Goal: Task Accomplishment & Management: Complete application form

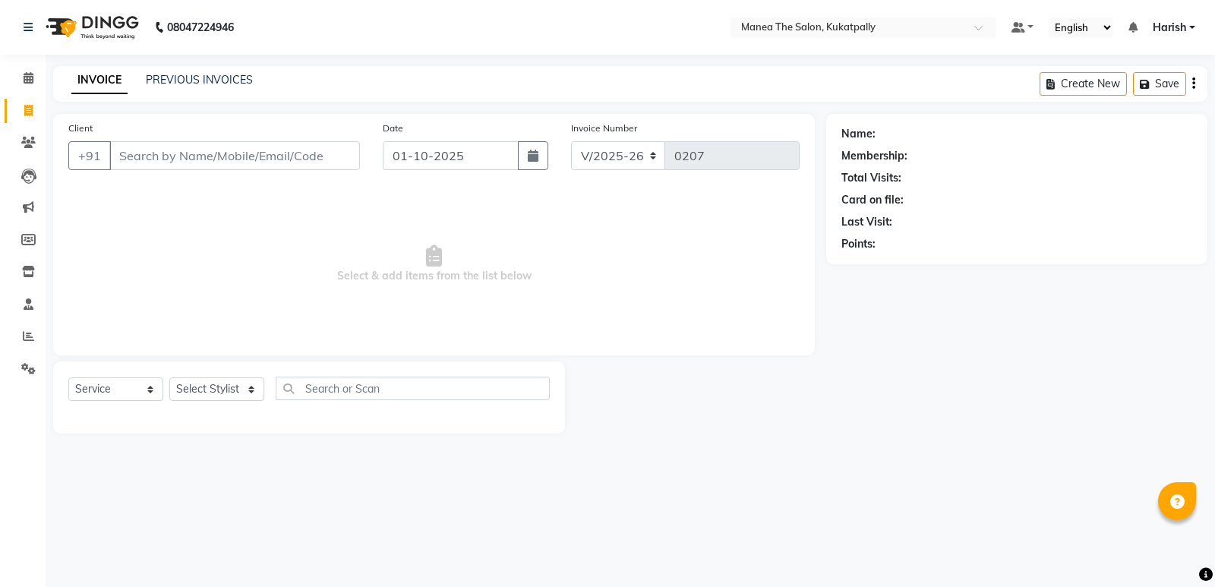
select select "5471"
select select "service"
click at [284, 161] on input "Client" at bounding box center [234, 155] width 251 height 29
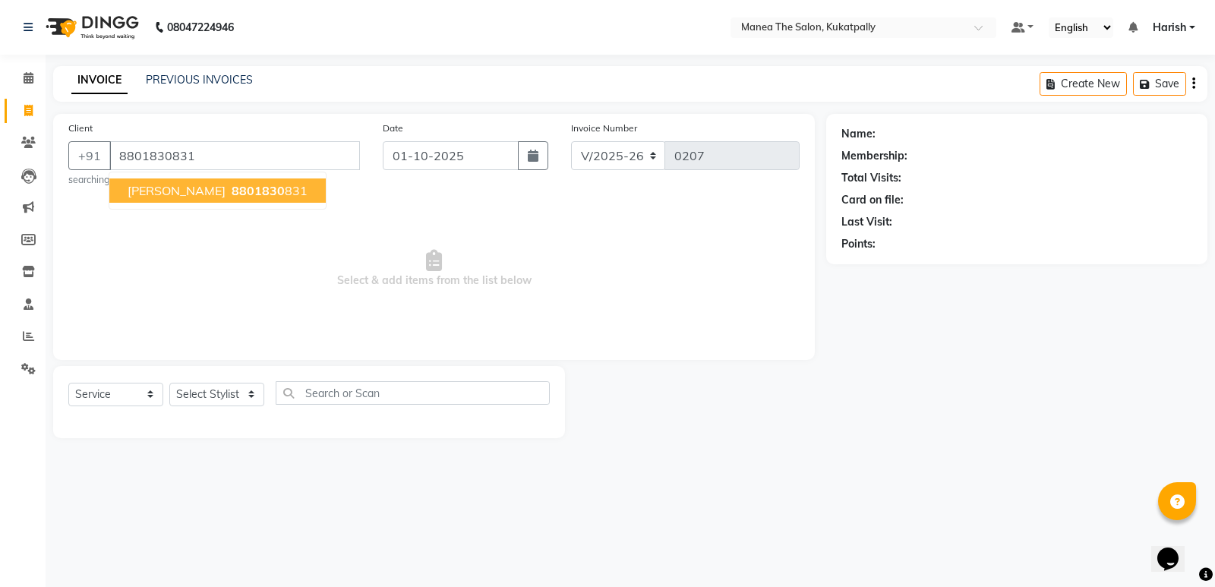
type input "8801830831"
select select "1: Object"
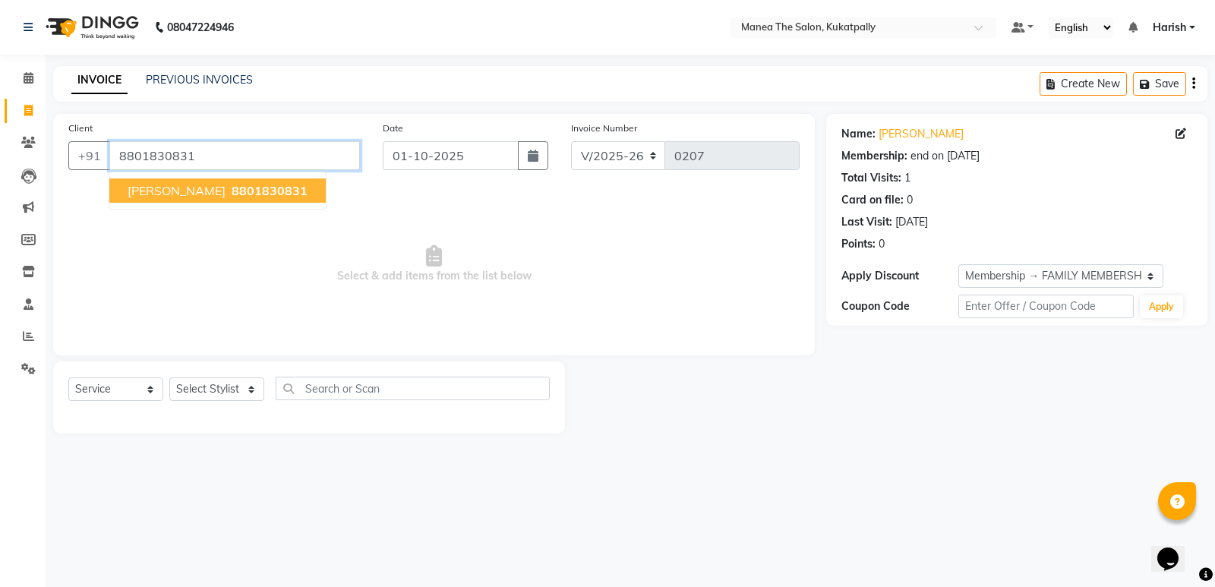
click at [238, 155] on input "8801830831" at bounding box center [234, 155] width 251 height 29
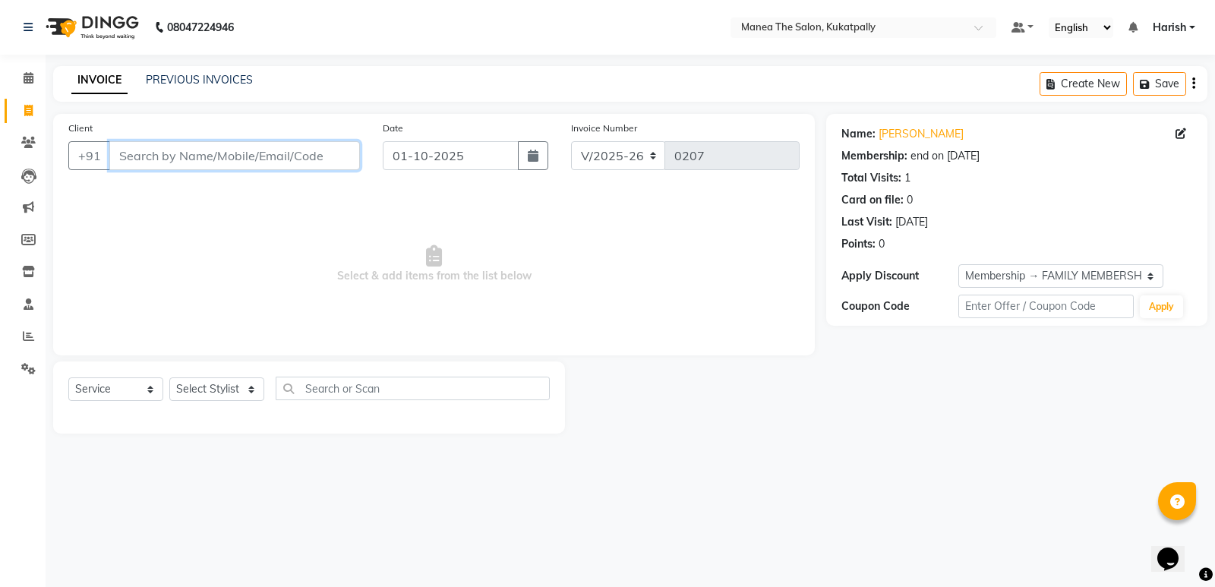
click at [269, 153] on input "Client" at bounding box center [234, 155] width 251 height 29
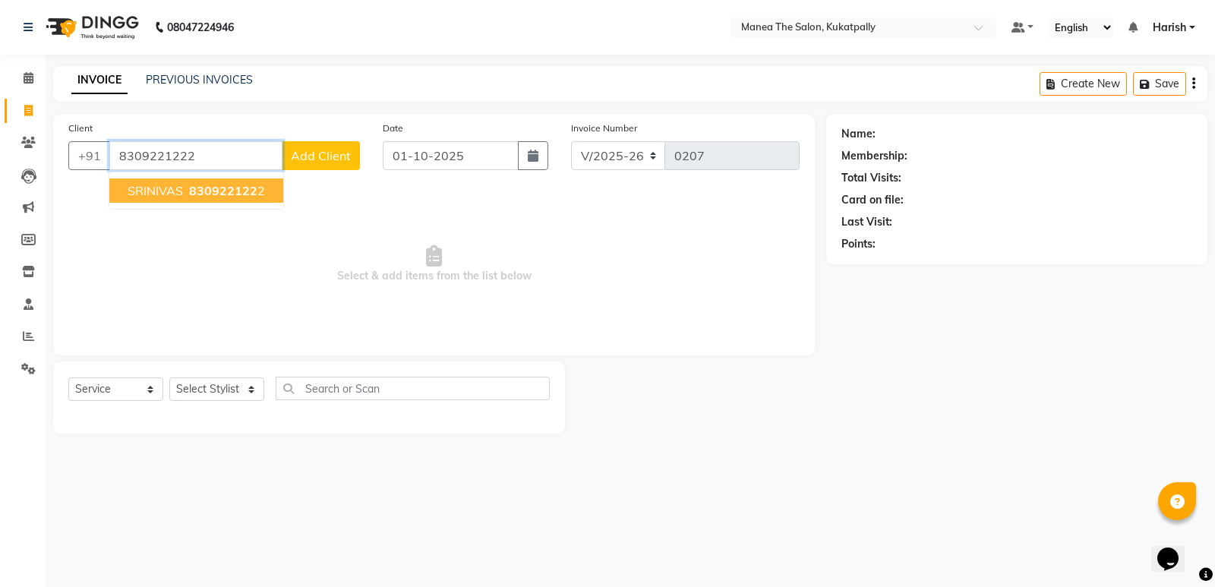
type input "8309221222"
select select "1: Object"
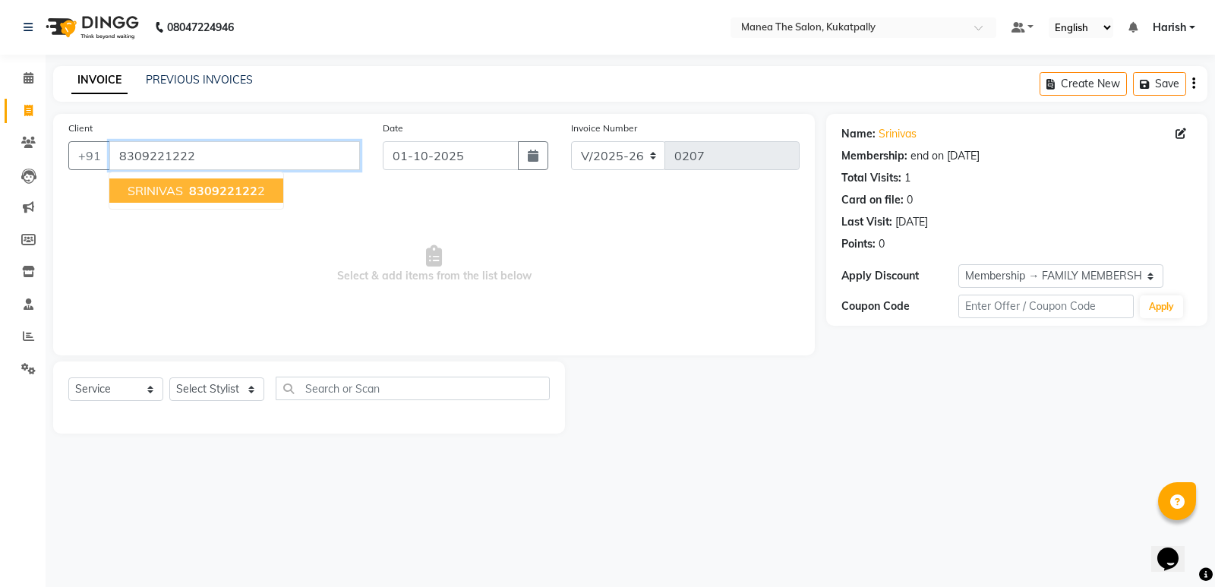
click at [279, 157] on input "8309221222" at bounding box center [234, 155] width 251 height 29
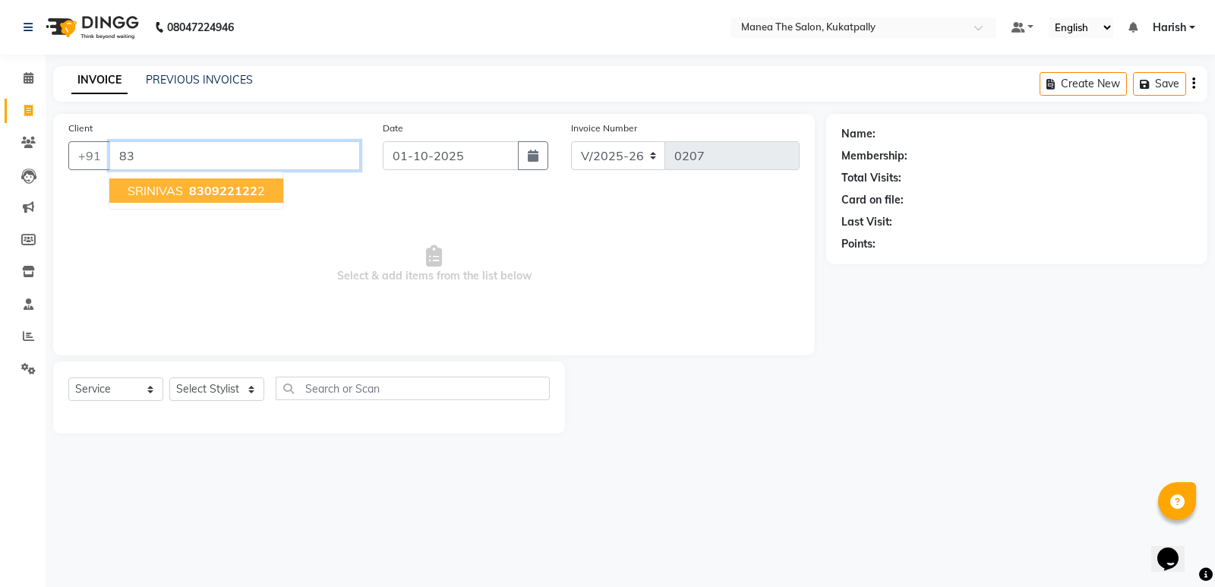
type input "8"
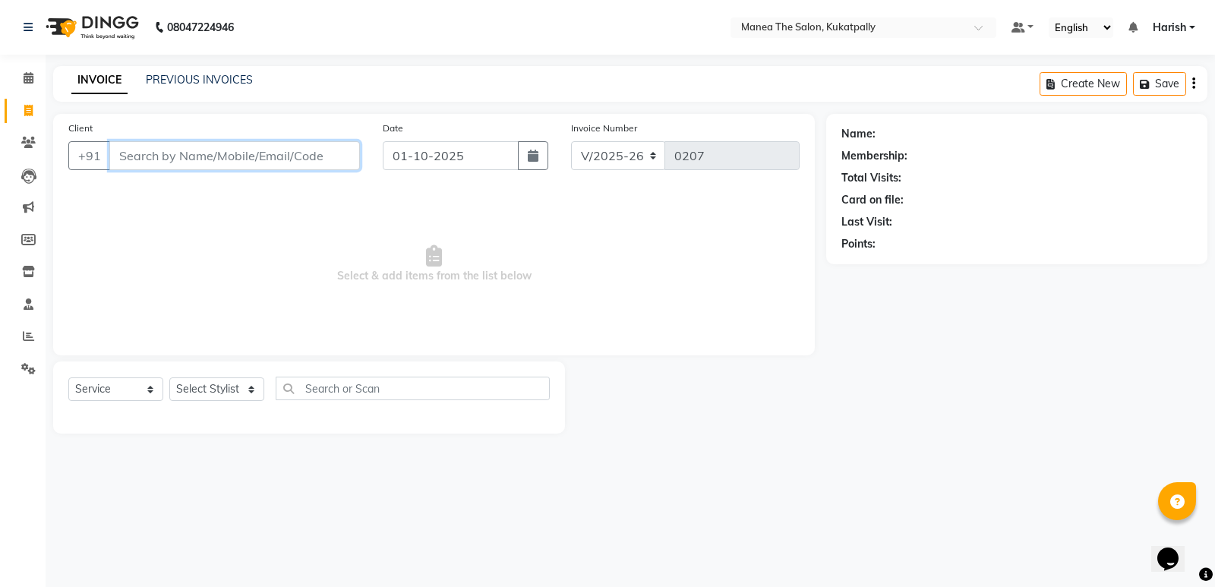
click at [272, 152] on input "Client" at bounding box center [234, 155] width 251 height 29
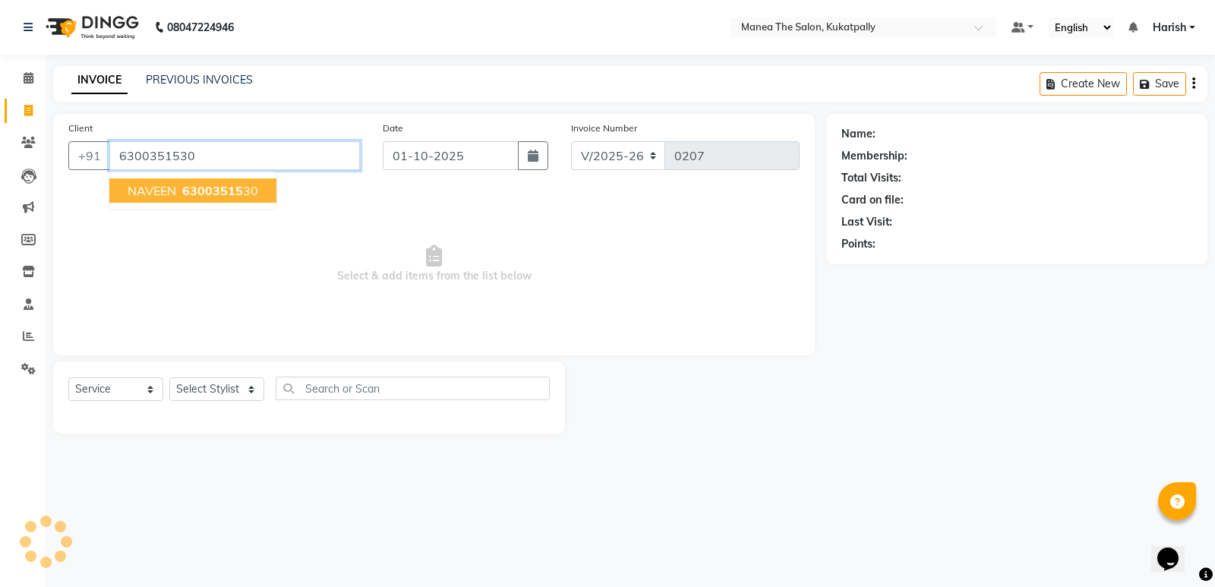
type input "6300351530"
select select "1: Object"
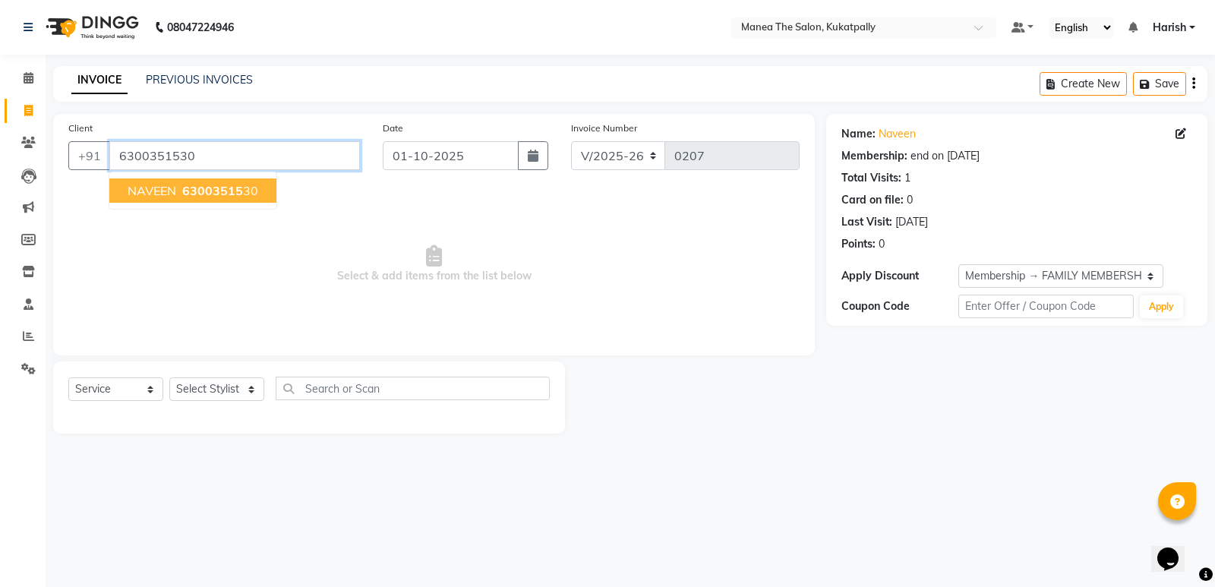
click at [265, 165] on input "6300351530" at bounding box center [234, 155] width 251 height 29
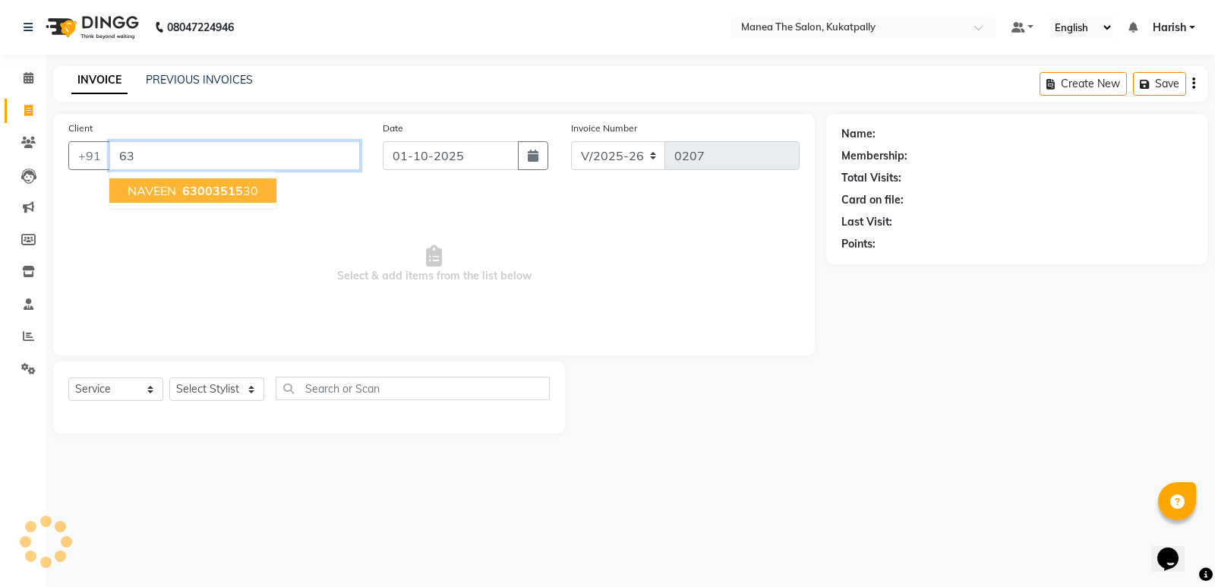
type input "6"
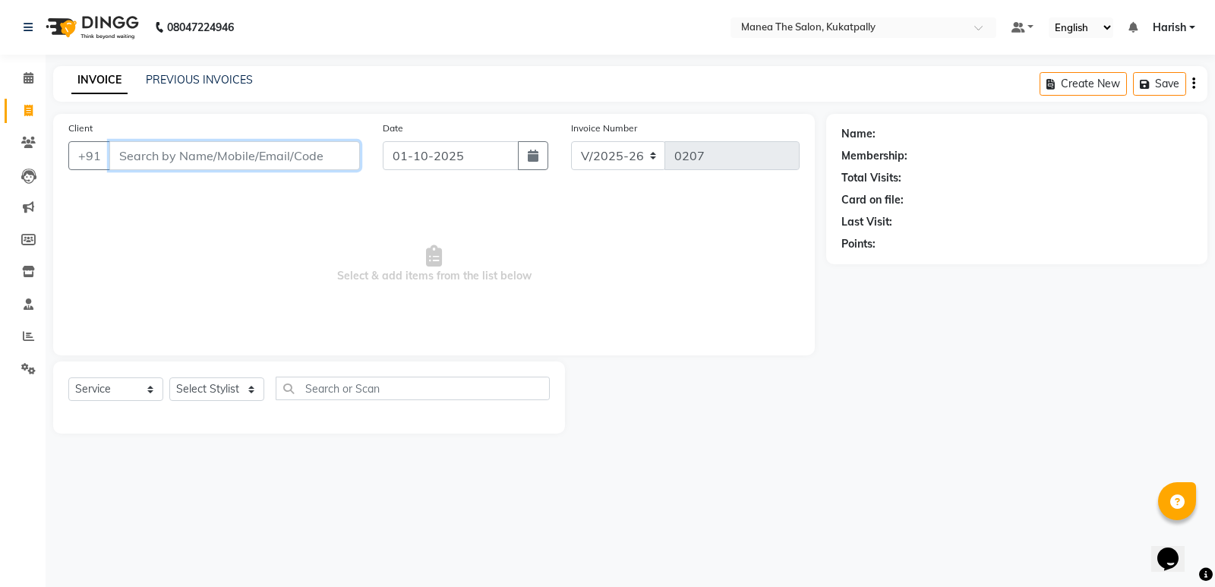
click at [263, 152] on input "Client" at bounding box center [234, 155] width 251 height 29
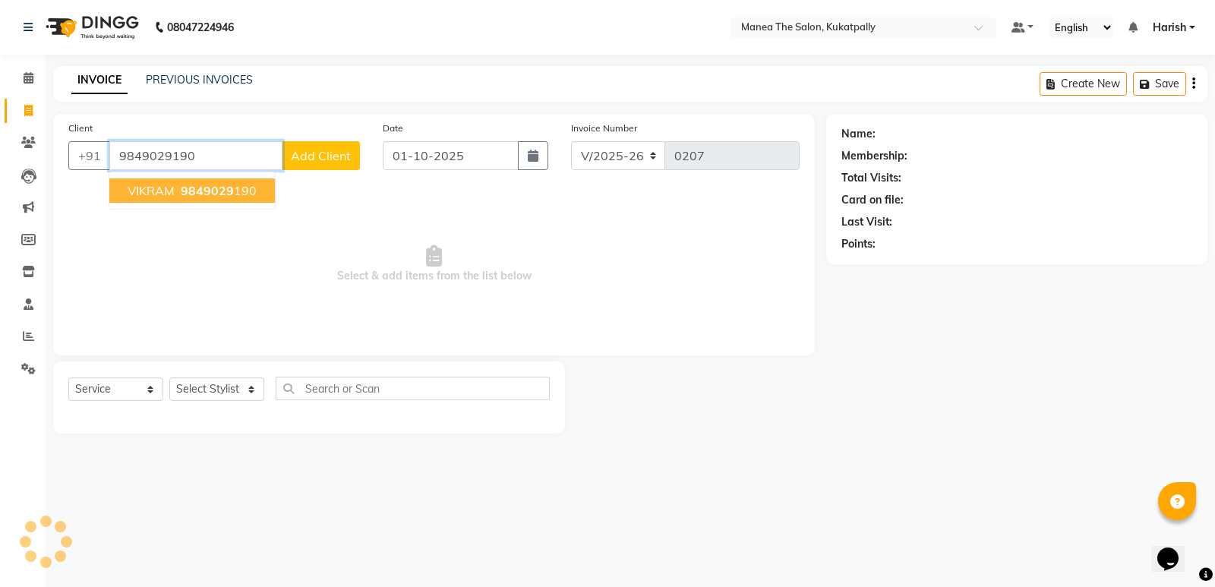
type input "9849029190"
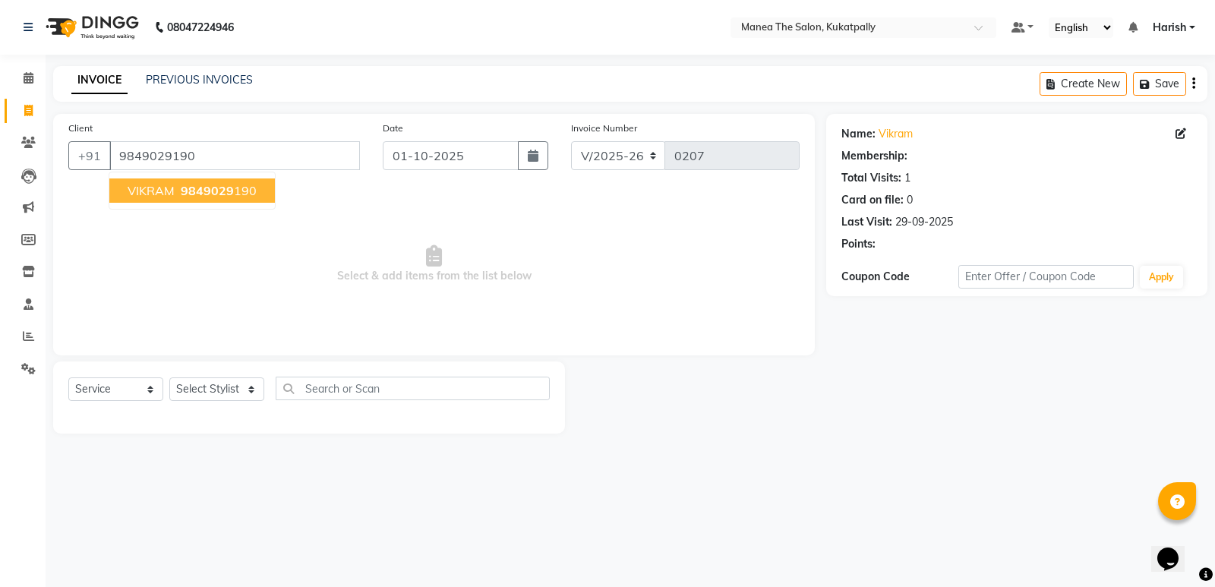
select select "1: Object"
click at [239, 151] on input "9849029190" at bounding box center [234, 155] width 251 height 29
type input "9"
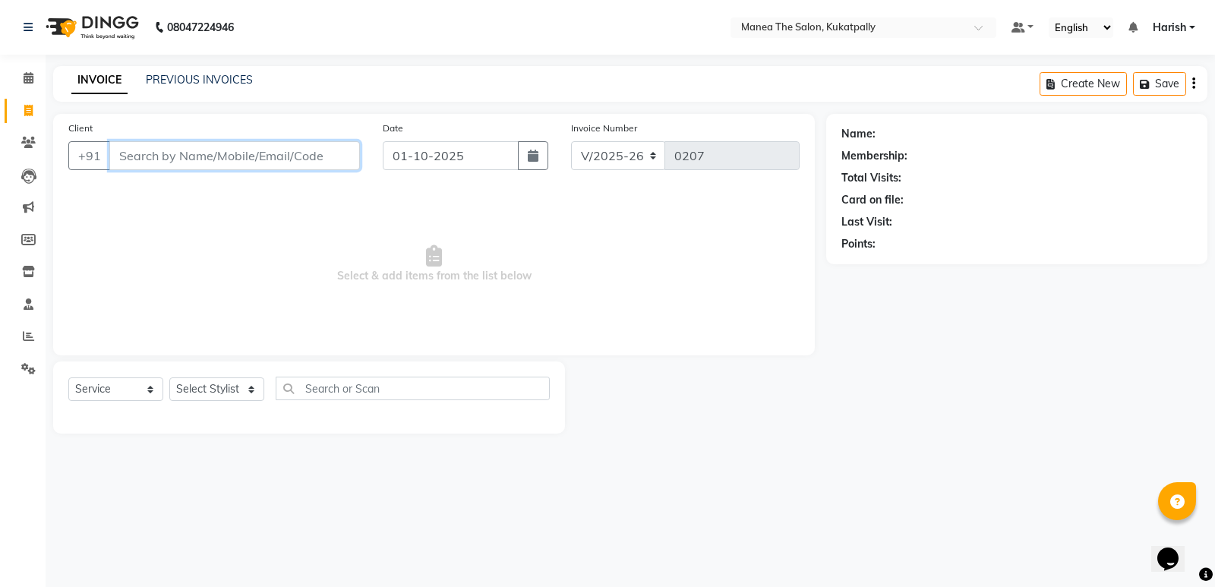
click at [224, 154] on input "Client" at bounding box center [234, 155] width 251 height 29
type input "9700358325"
click at [311, 159] on span "Add Client" at bounding box center [321, 155] width 60 height 15
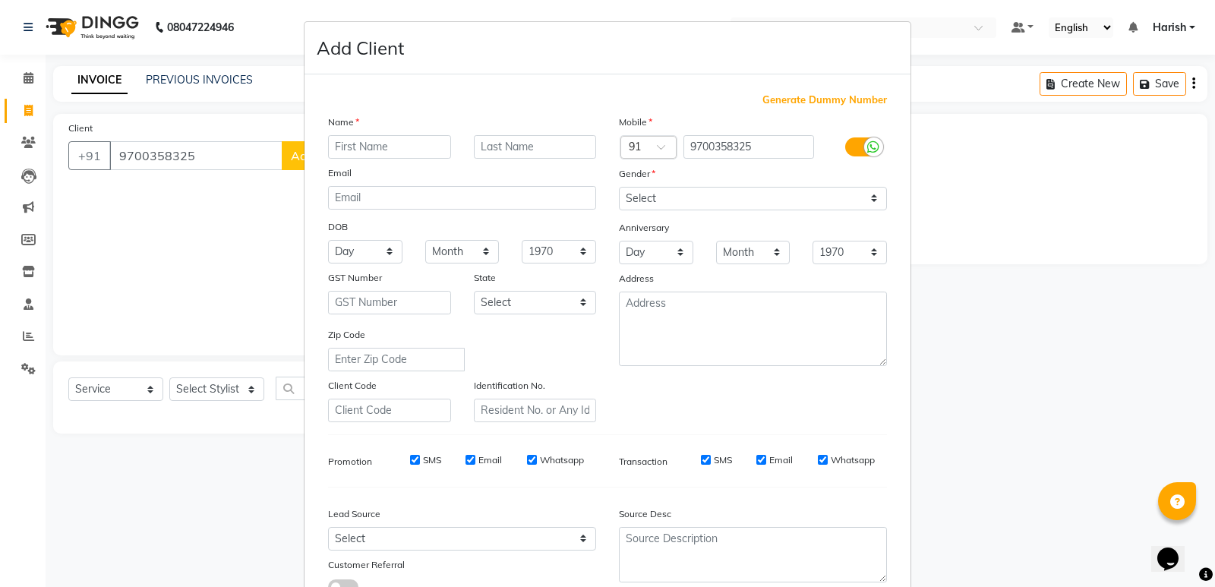
click at [350, 147] on input "text" at bounding box center [389, 147] width 123 height 24
click at [401, 137] on input "text" at bounding box center [389, 147] width 123 height 24
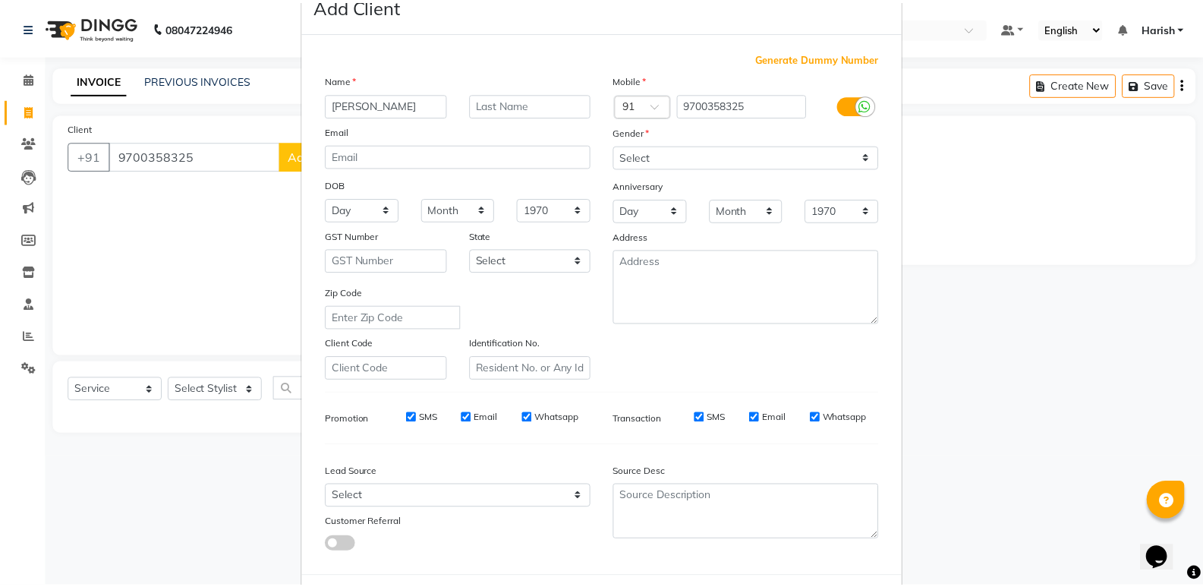
scroll to position [114, 0]
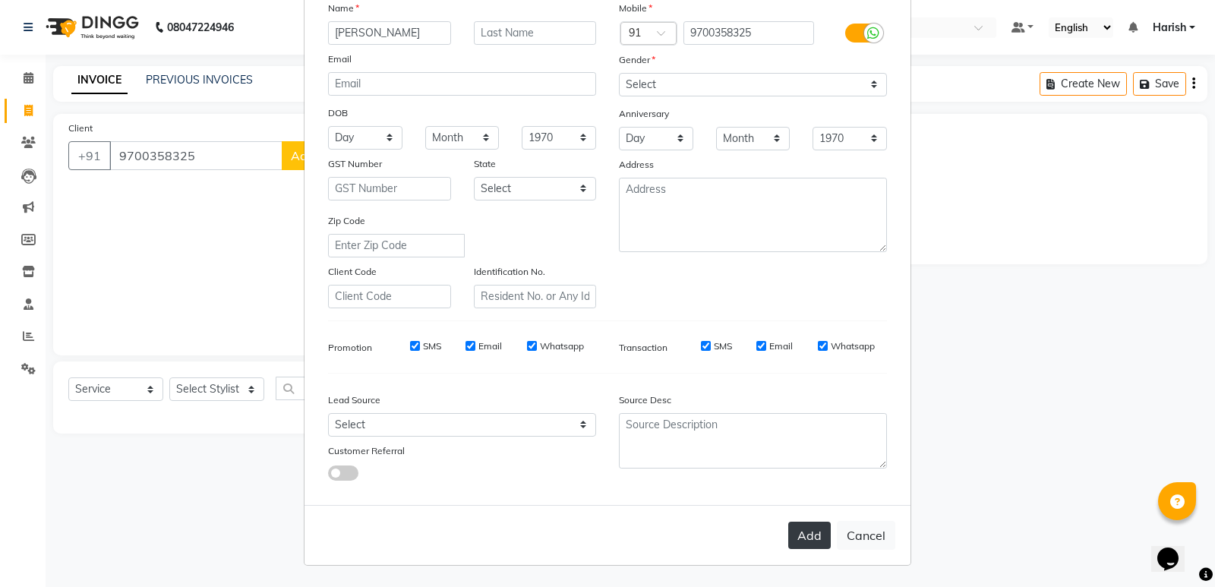
type input "[PERSON_NAME]"
click at [799, 534] on button "Add" at bounding box center [809, 535] width 43 height 27
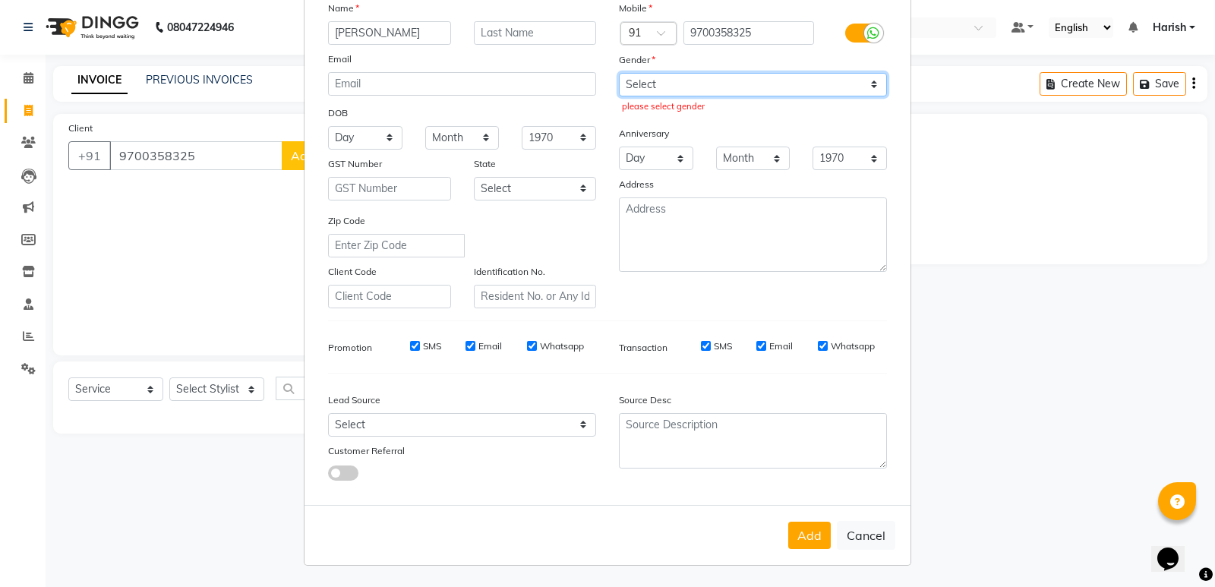
click at [859, 80] on select "Select [DEMOGRAPHIC_DATA] [DEMOGRAPHIC_DATA] Other Prefer Not To Say" at bounding box center [753, 85] width 268 height 24
select select "[DEMOGRAPHIC_DATA]"
click at [619, 73] on select "Select [DEMOGRAPHIC_DATA] [DEMOGRAPHIC_DATA] Other Prefer Not To Say" at bounding box center [753, 85] width 268 height 24
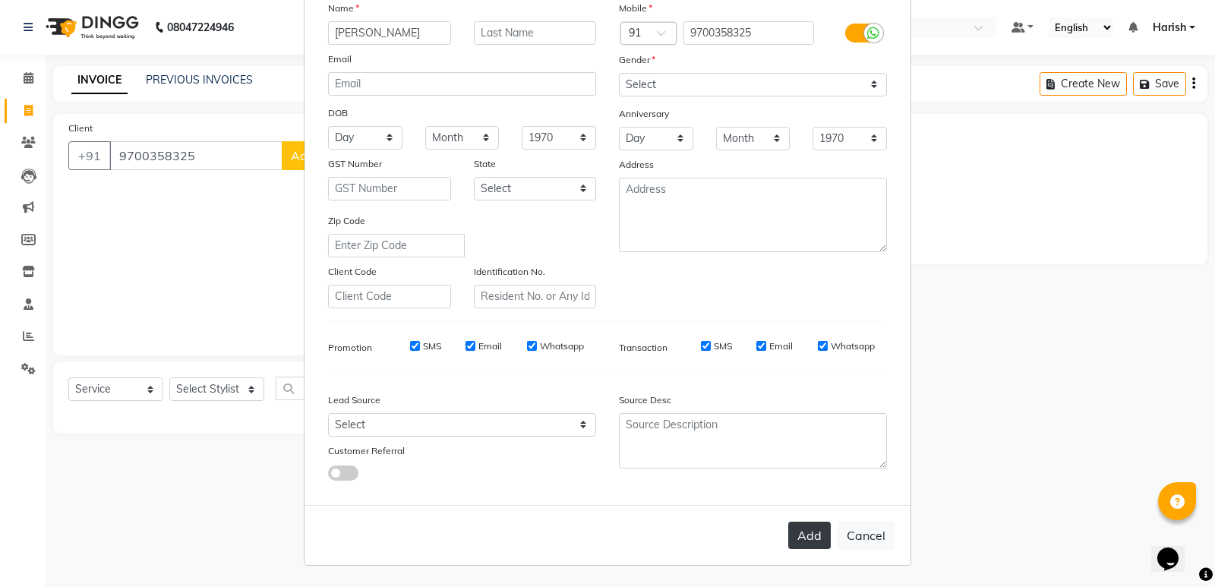
click at [798, 534] on button "Add" at bounding box center [809, 535] width 43 height 27
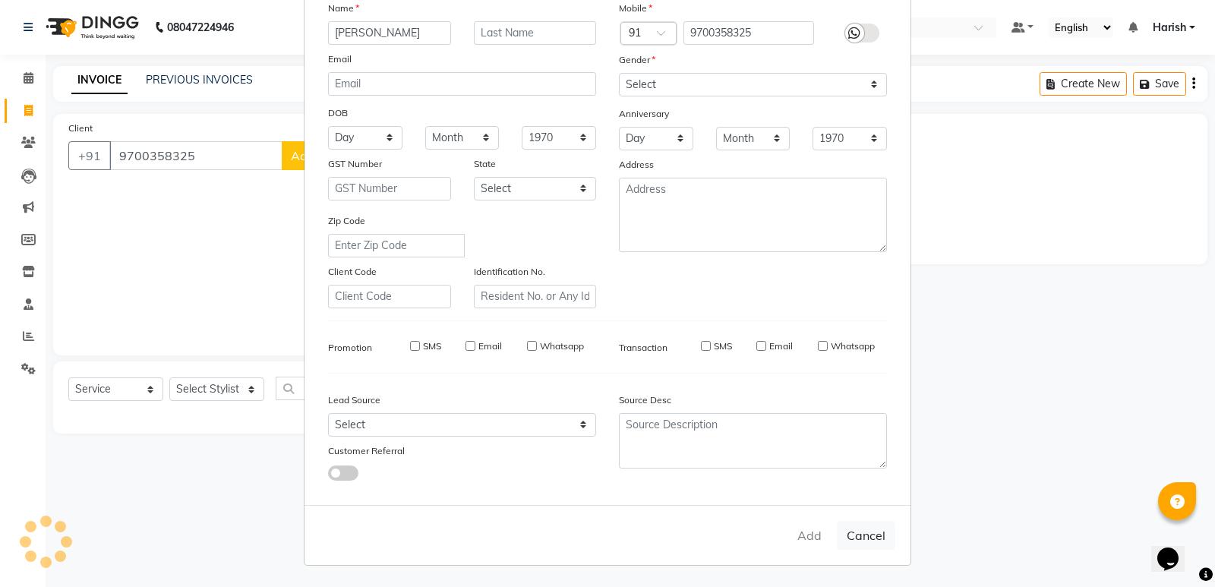
select select
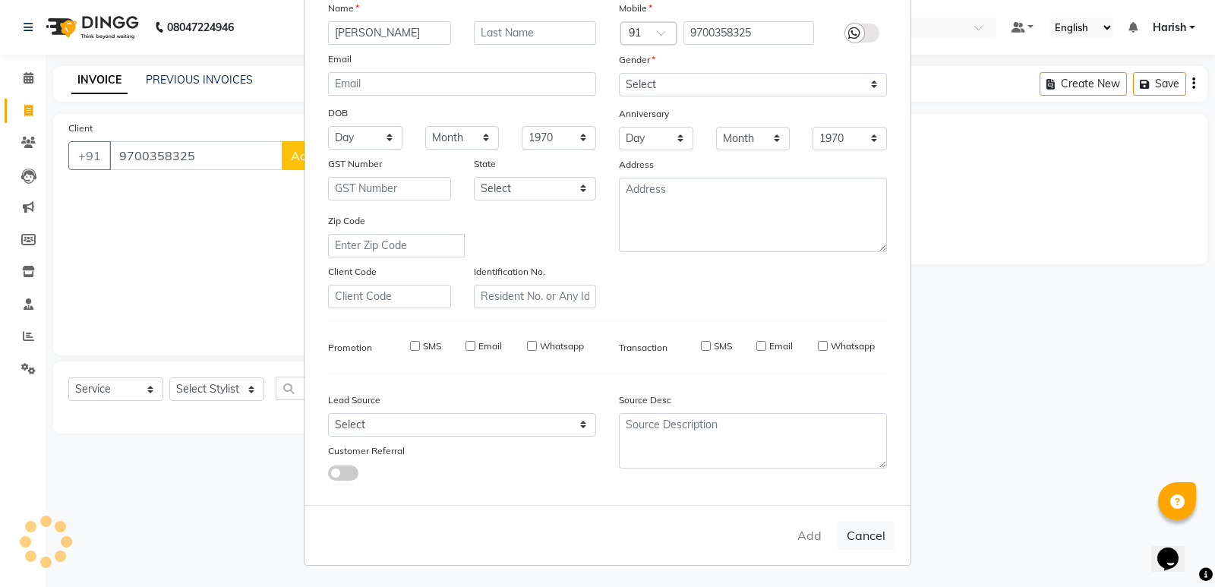
select select
checkbox input "false"
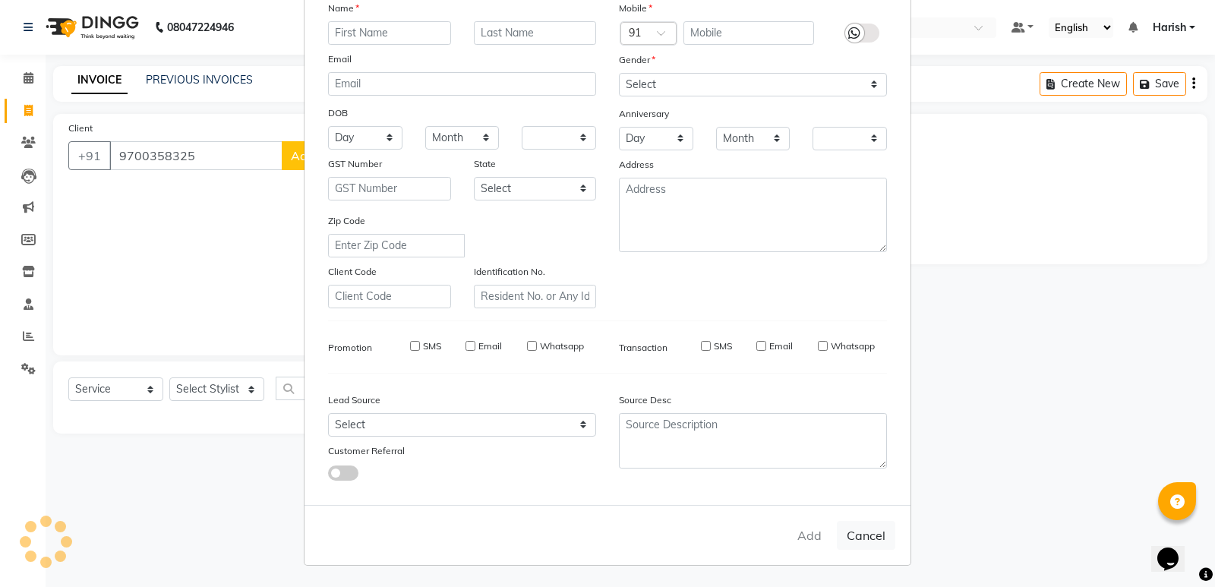
checkbox input "false"
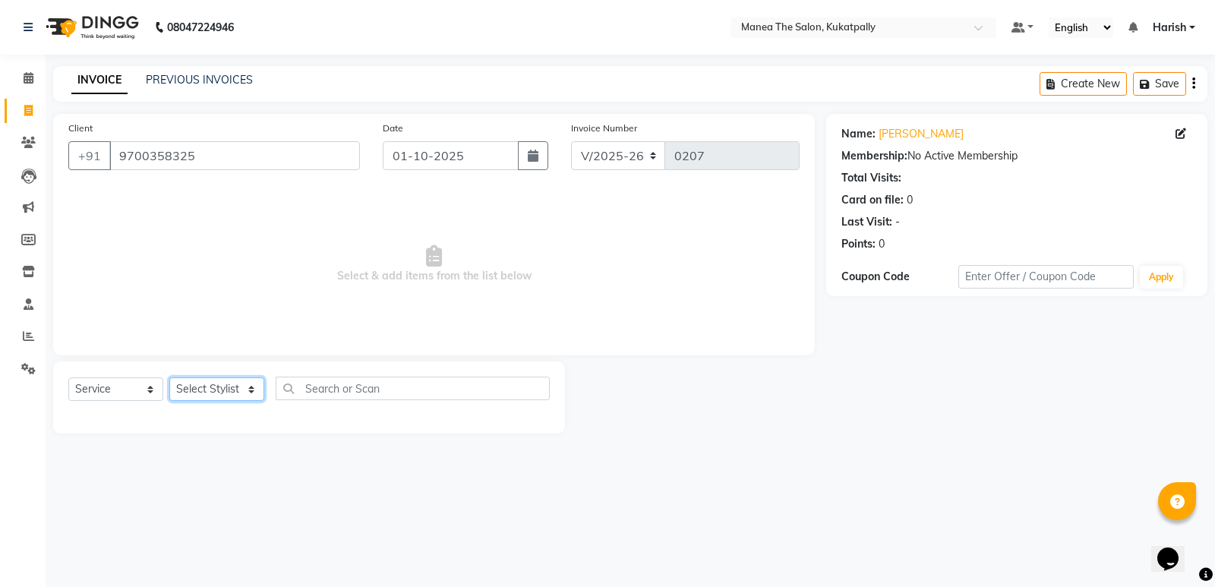
click at [248, 389] on select "Select Stylist AKASH M [PERSON_NAME] [PERSON_NAME] TRAINER" at bounding box center [216, 389] width 95 height 24
select select "36855"
click at [169, 377] on select "Select Stylist AKASH M [PERSON_NAME] [PERSON_NAME] TRAINER" at bounding box center [216, 389] width 95 height 24
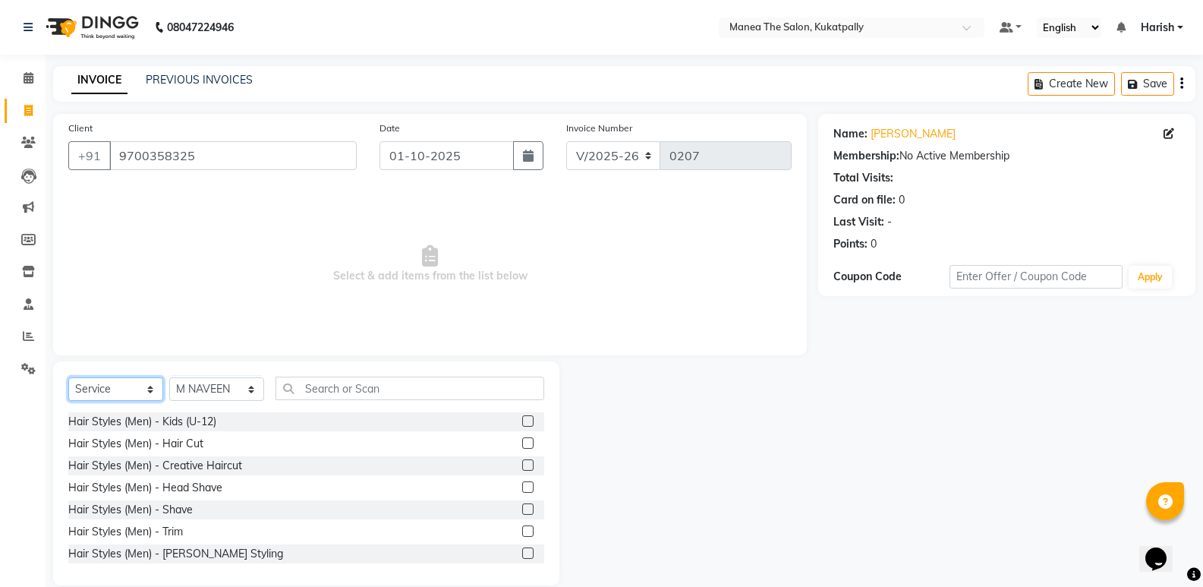
click at [144, 391] on select "Select Service Product Membership Package Voucher Prepaid Gift Card" at bounding box center [115, 389] width 95 height 24
click at [68, 377] on select "Select Service Product Membership Package Voucher Prepaid Gift Card" at bounding box center [115, 389] width 95 height 24
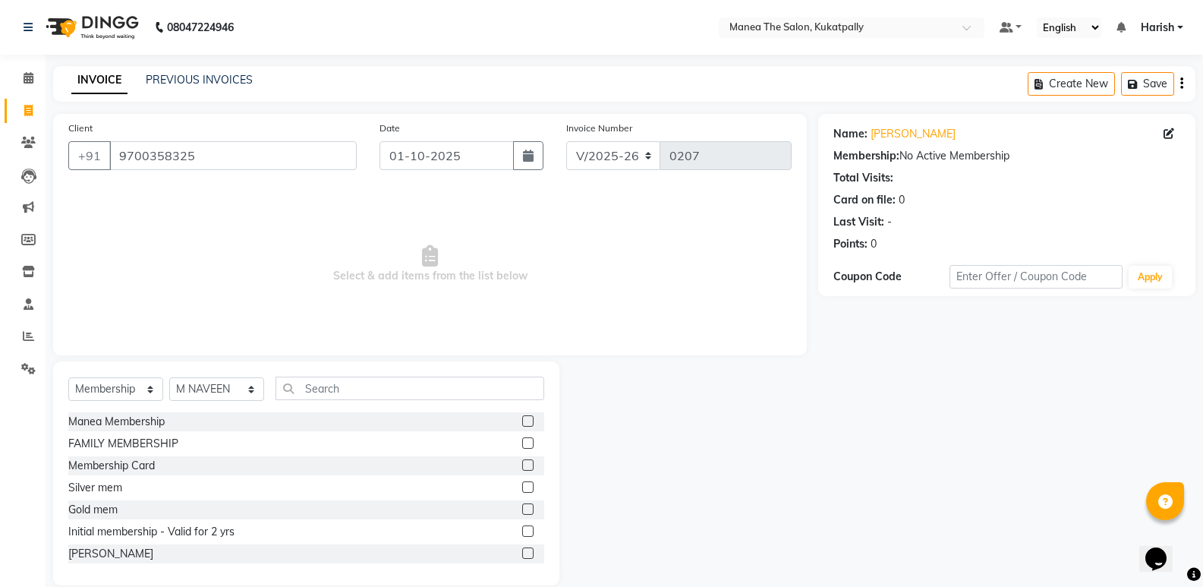
click at [522, 443] on label at bounding box center [527, 442] width 11 height 11
click at [522, 443] on input "checkbox" at bounding box center [527, 444] width 10 height 10
select select "select"
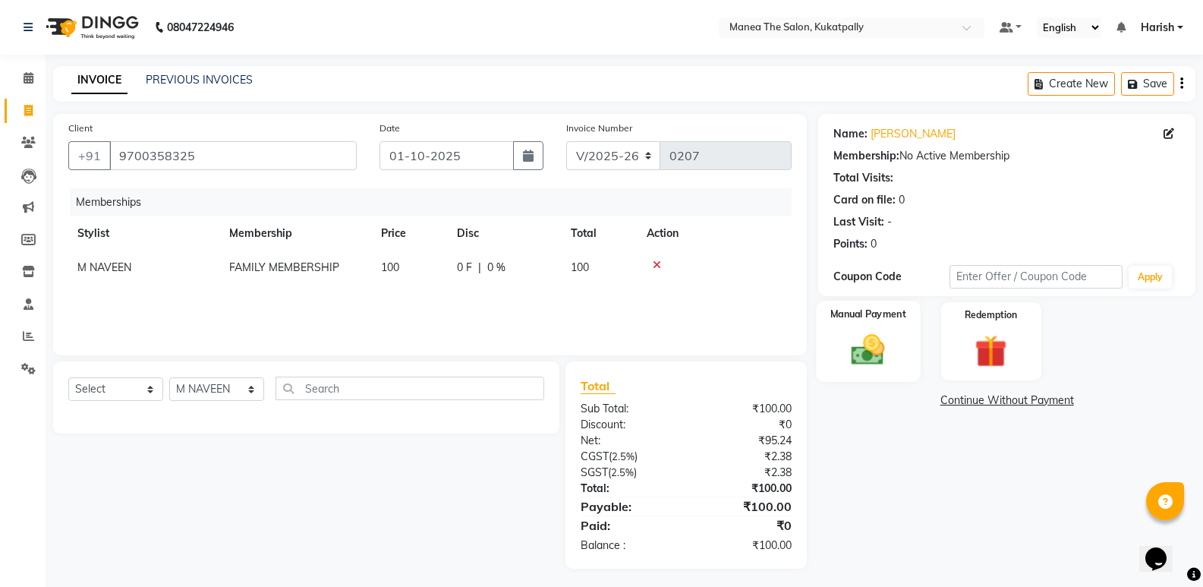
click at [862, 346] on img at bounding box center [868, 349] width 54 height 39
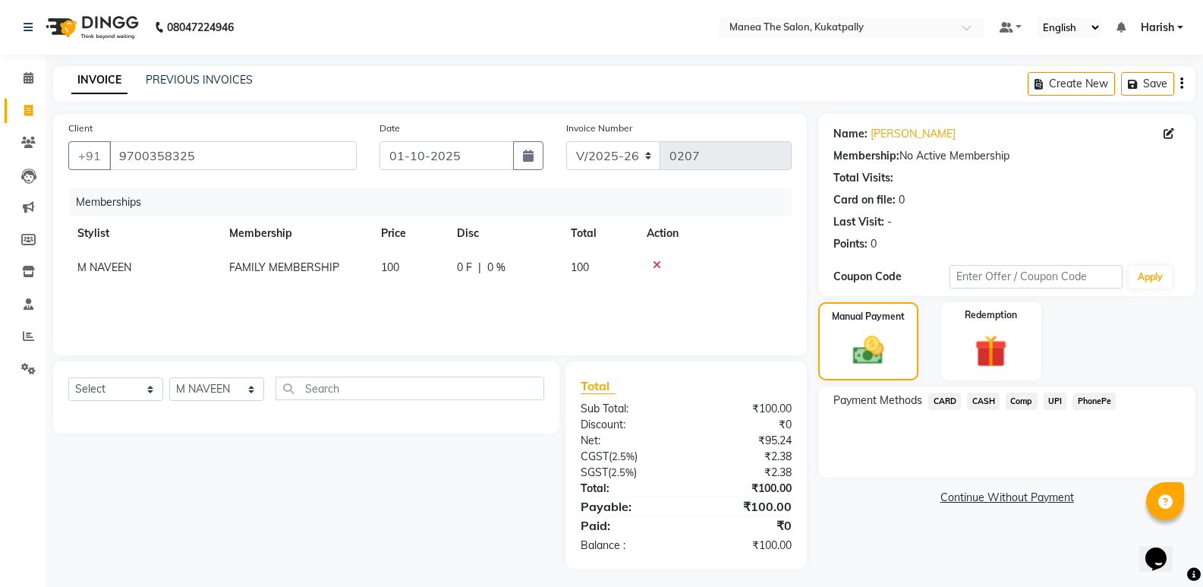
click at [1058, 402] on span "UPI" at bounding box center [1056, 400] width 24 height 17
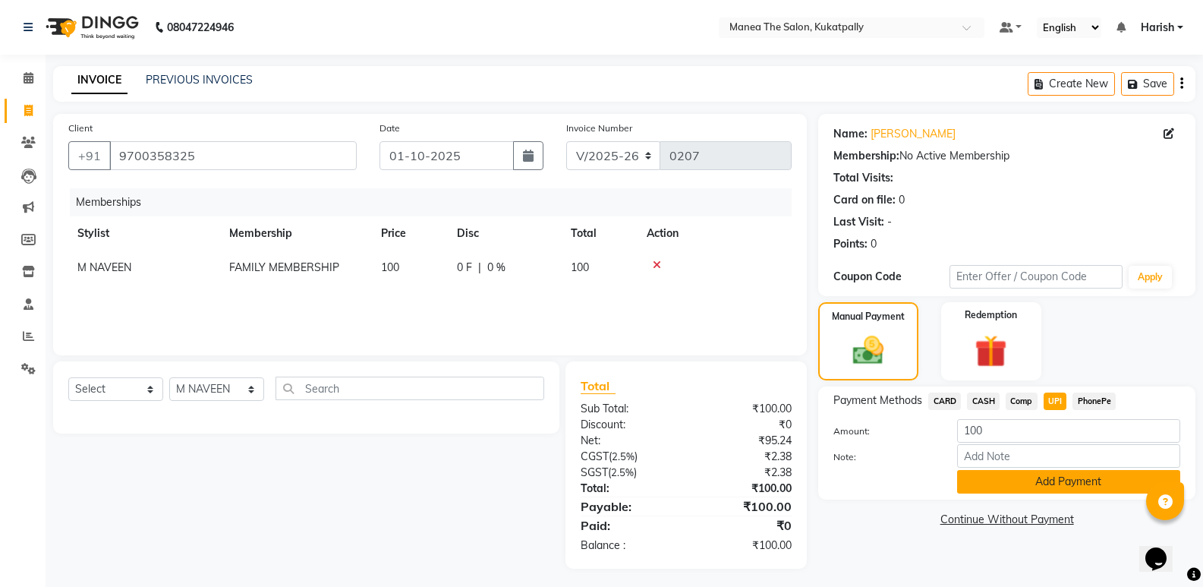
click at [1048, 479] on button "Add Payment" at bounding box center [1068, 482] width 223 height 24
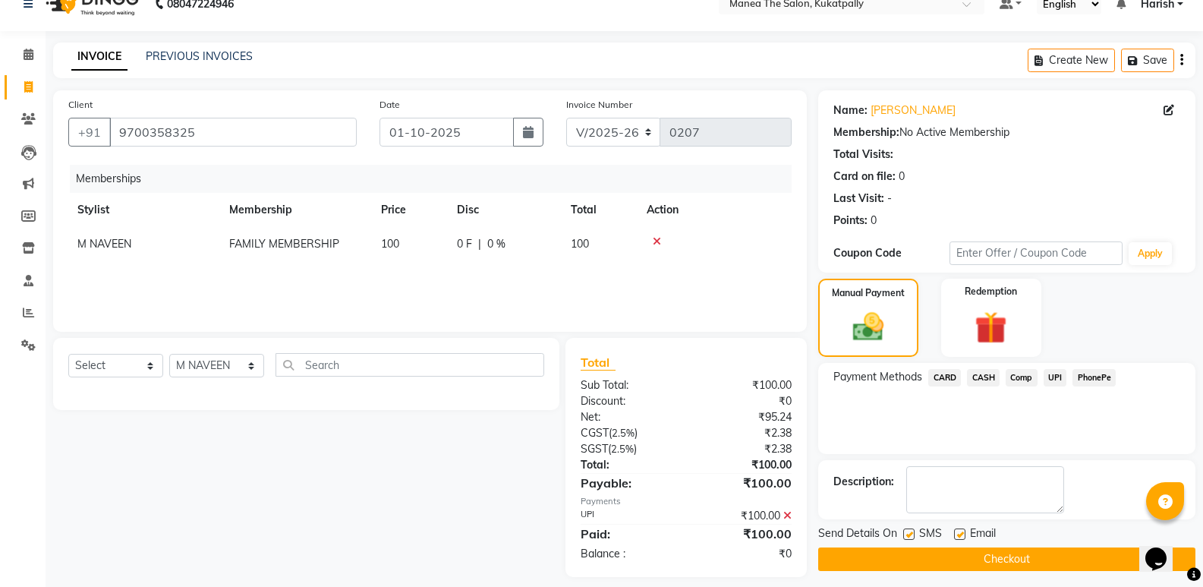
scroll to position [36, 0]
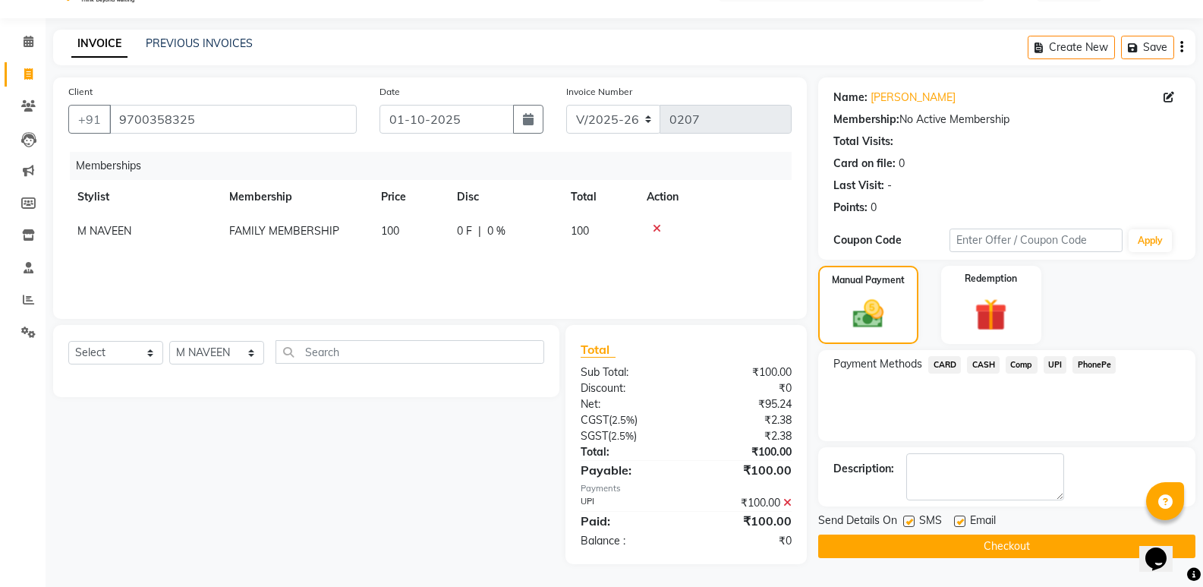
click at [1008, 544] on button "Checkout" at bounding box center [1006, 546] width 377 height 24
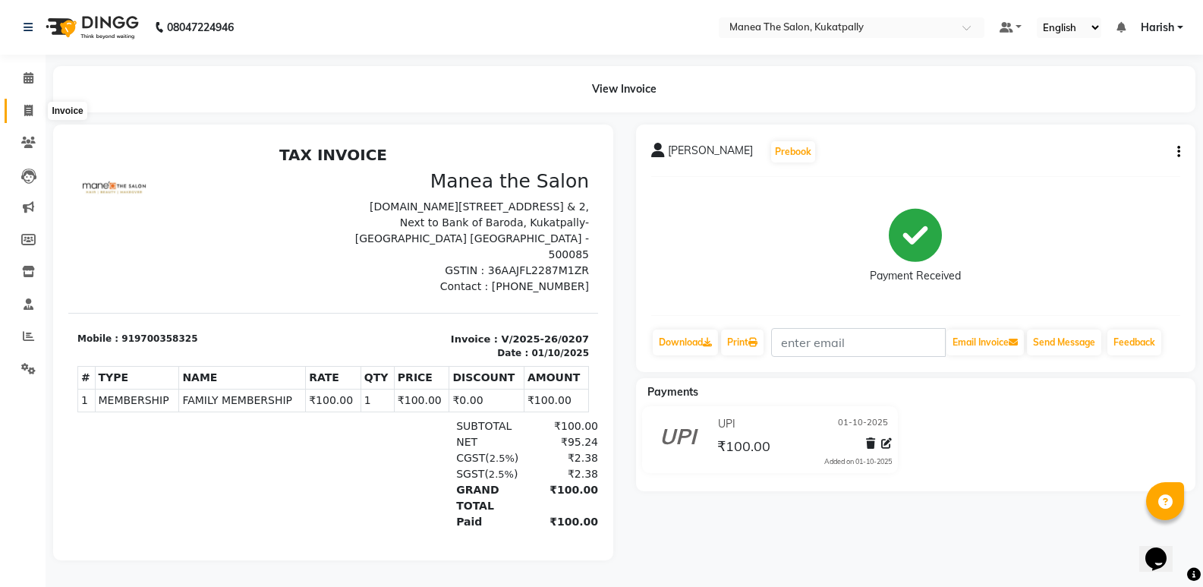
click at [25, 112] on icon at bounding box center [28, 110] width 8 height 11
select select "service"
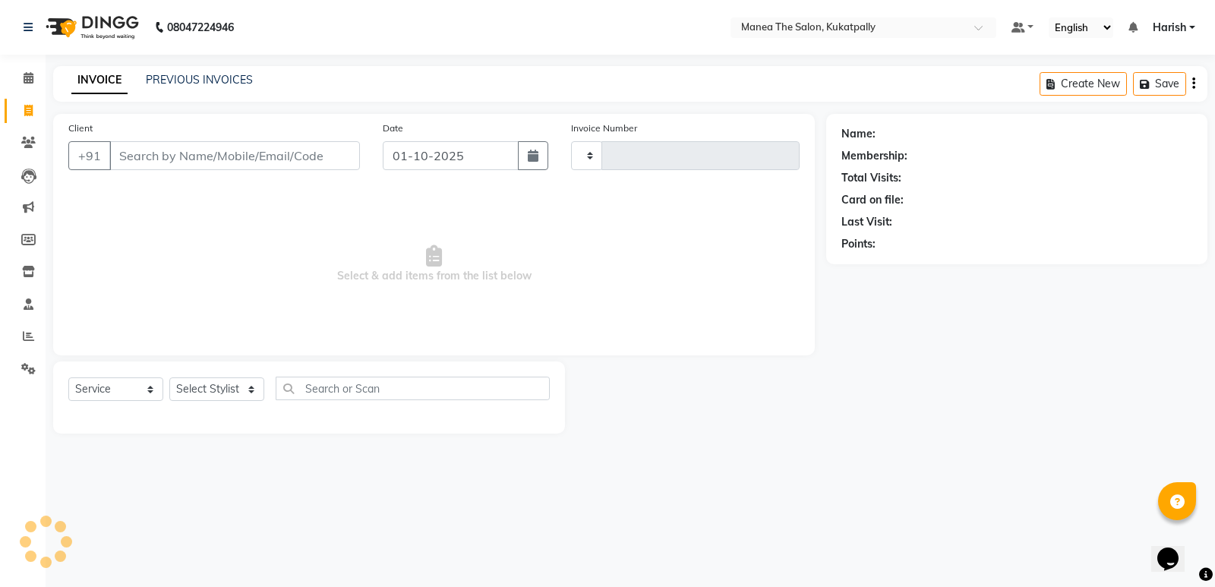
type input "0208"
select select "5471"
click at [132, 156] on input "Client" at bounding box center [234, 155] width 251 height 29
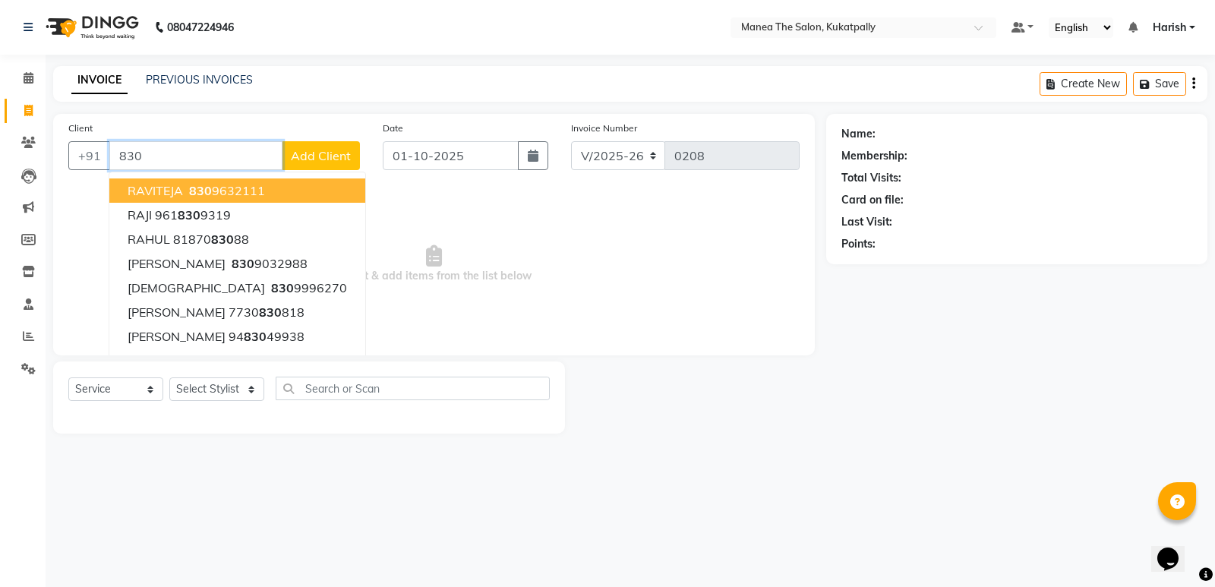
click at [240, 155] on input "830" at bounding box center [195, 155] width 173 height 29
click at [248, 155] on input "830" at bounding box center [195, 155] width 173 height 29
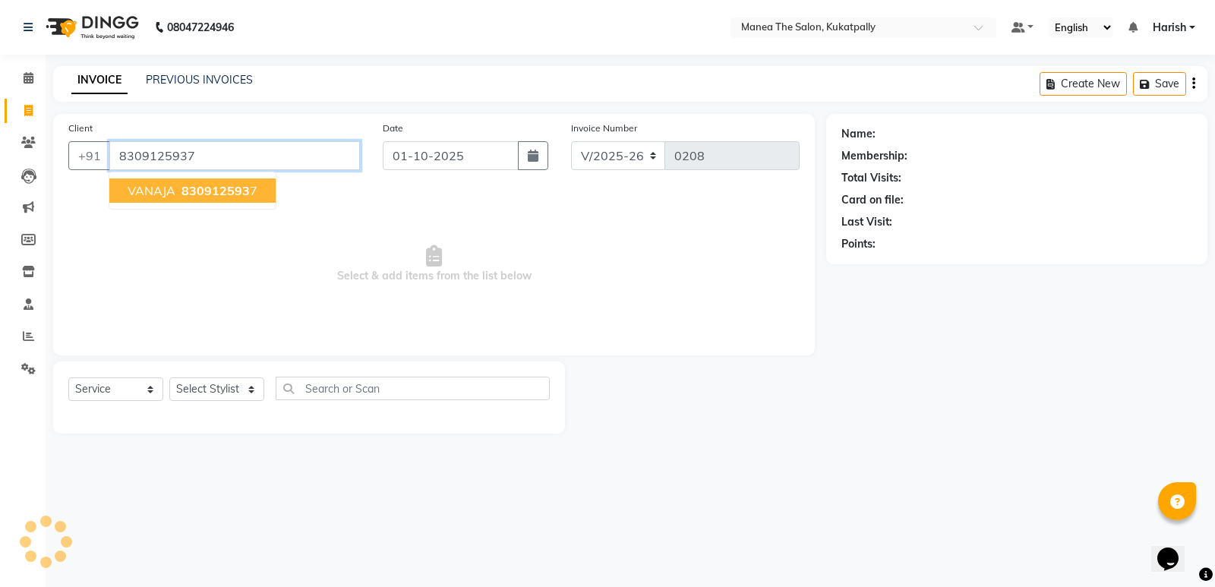
type input "8309125937"
select select "1: Object"
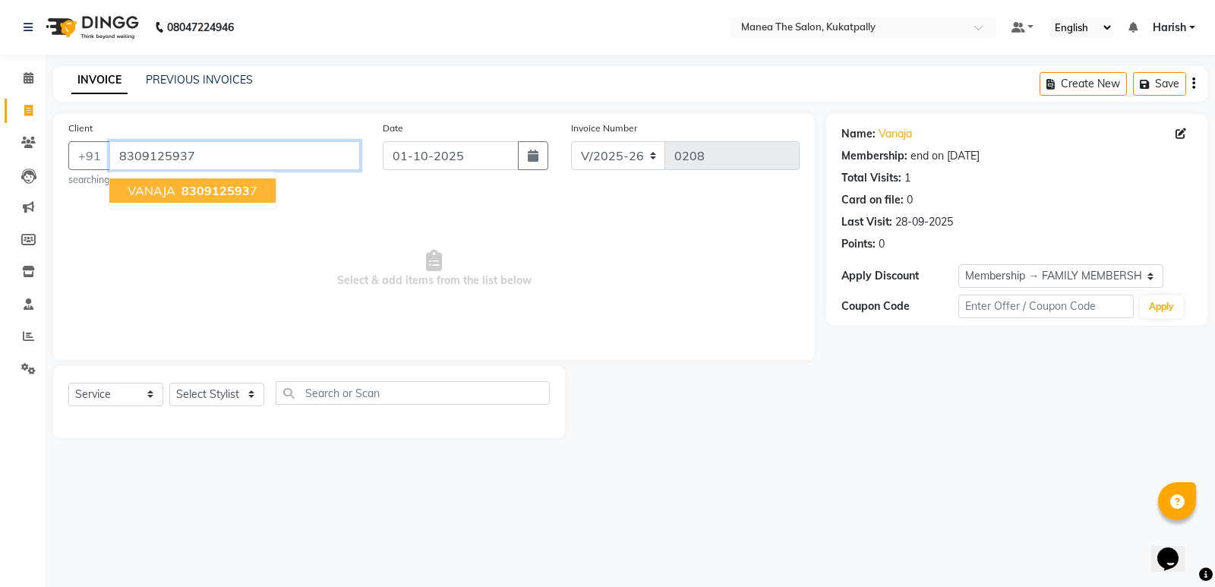
click at [239, 155] on input "8309125937" at bounding box center [234, 155] width 251 height 29
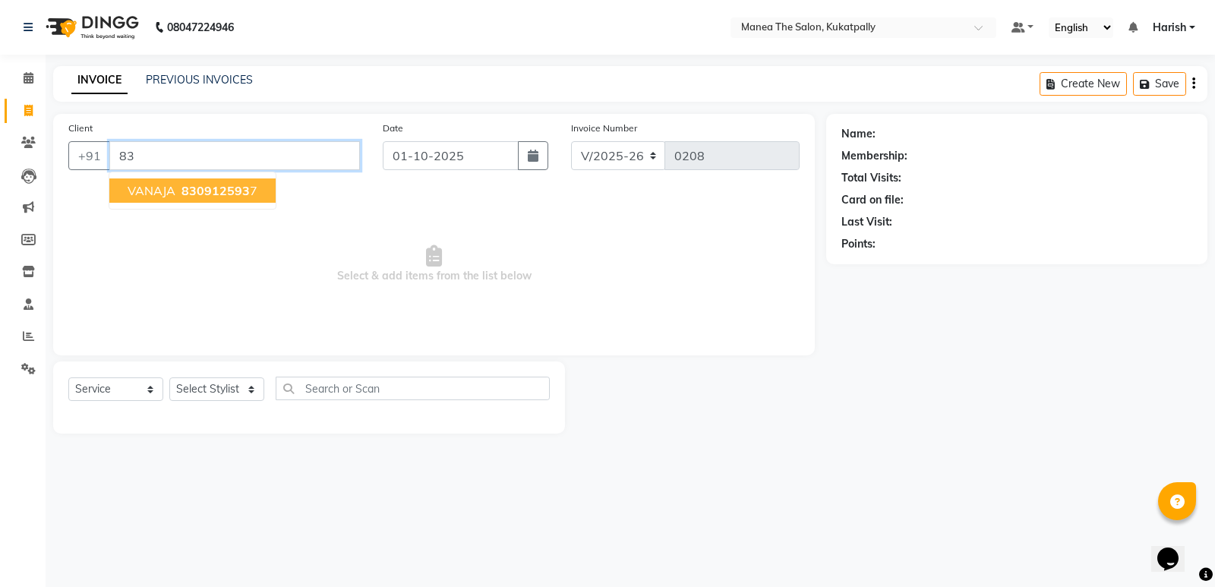
type input "8"
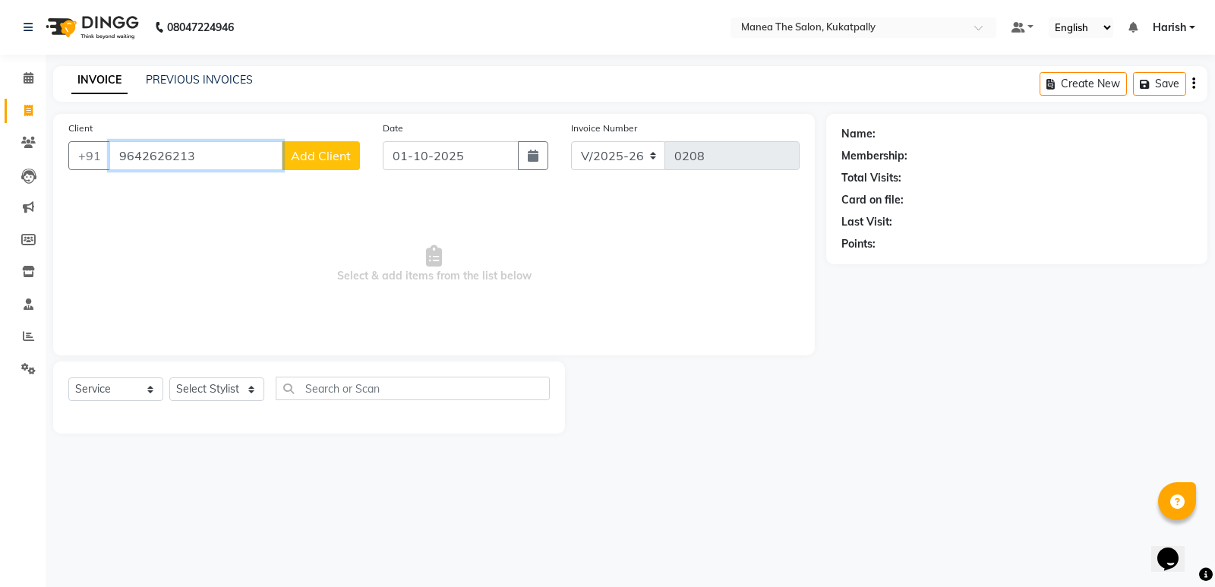
type input "9642626213"
click at [326, 158] on span "Add Client" at bounding box center [321, 155] width 60 height 15
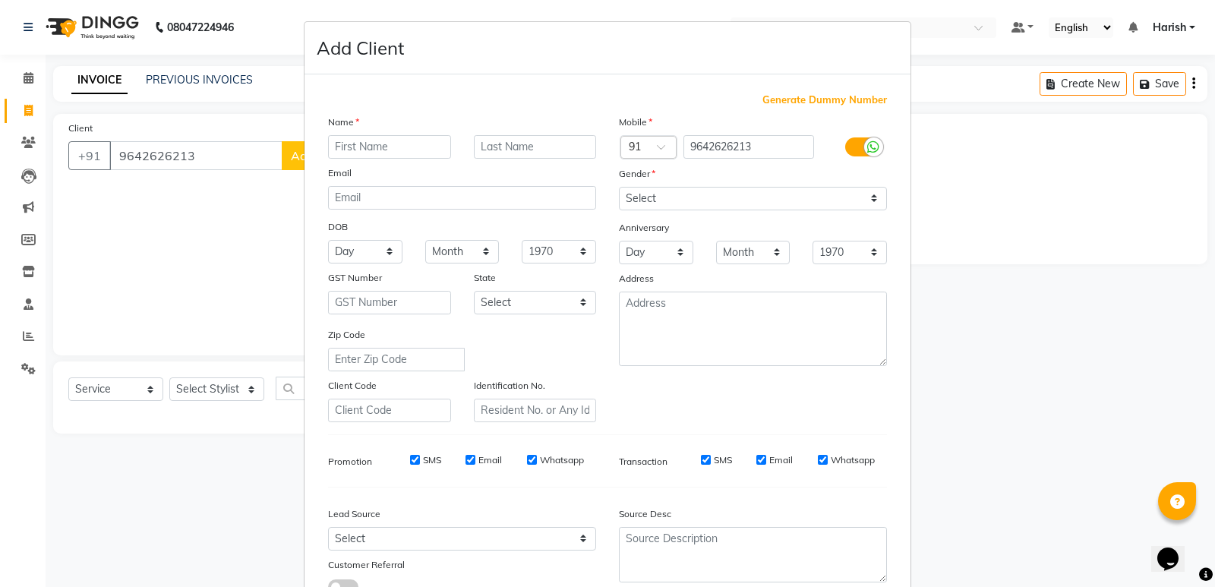
click at [352, 149] on input "text" at bounding box center [389, 147] width 123 height 24
type input "[DEMOGRAPHIC_DATA]"
click at [872, 194] on select "Select [DEMOGRAPHIC_DATA] [DEMOGRAPHIC_DATA] Other Prefer Not To Say" at bounding box center [753, 199] width 268 height 24
select select "[DEMOGRAPHIC_DATA]"
click at [619, 187] on select "Select [DEMOGRAPHIC_DATA] [DEMOGRAPHIC_DATA] Other Prefer Not To Say" at bounding box center [753, 199] width 268 height 24
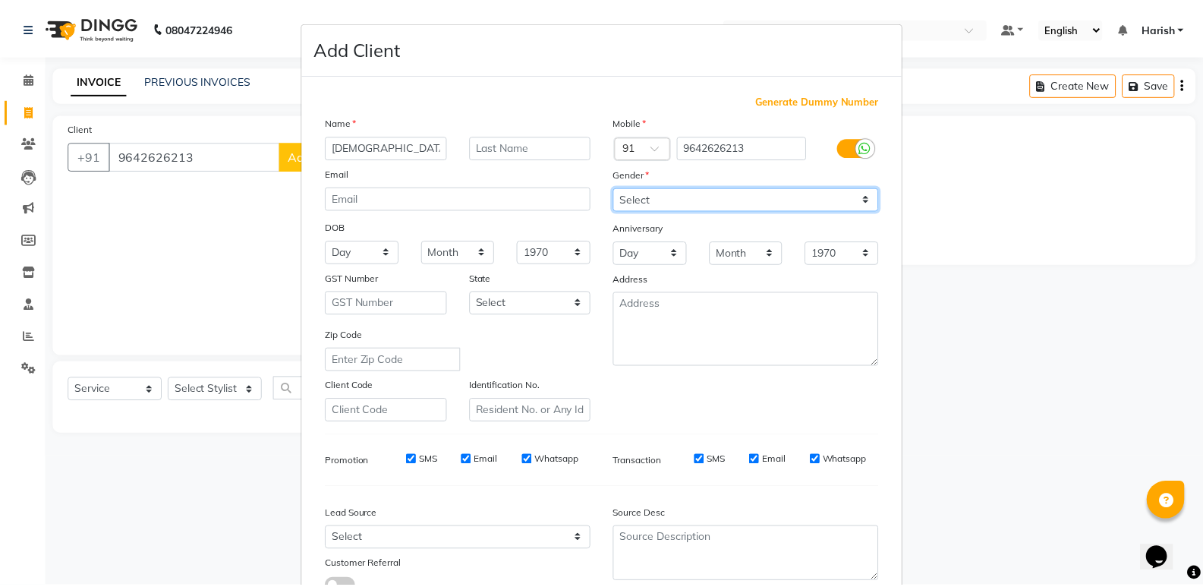
scroll to position [114, 0]
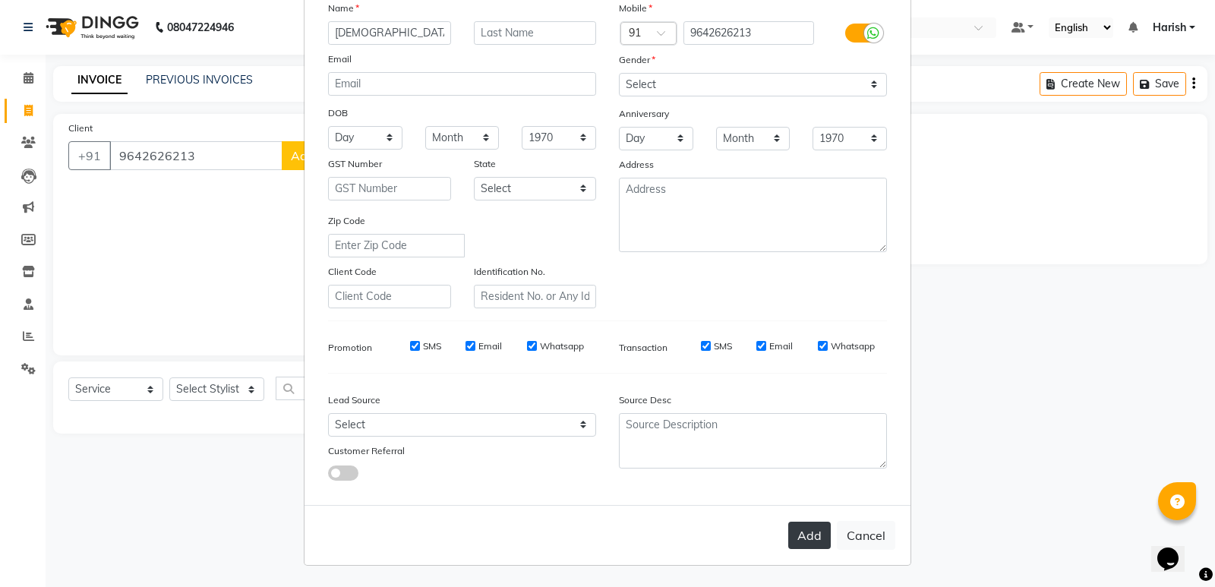
click at [796, 535] on button "Add" at bounding box center [809, 535] width 43 height 27
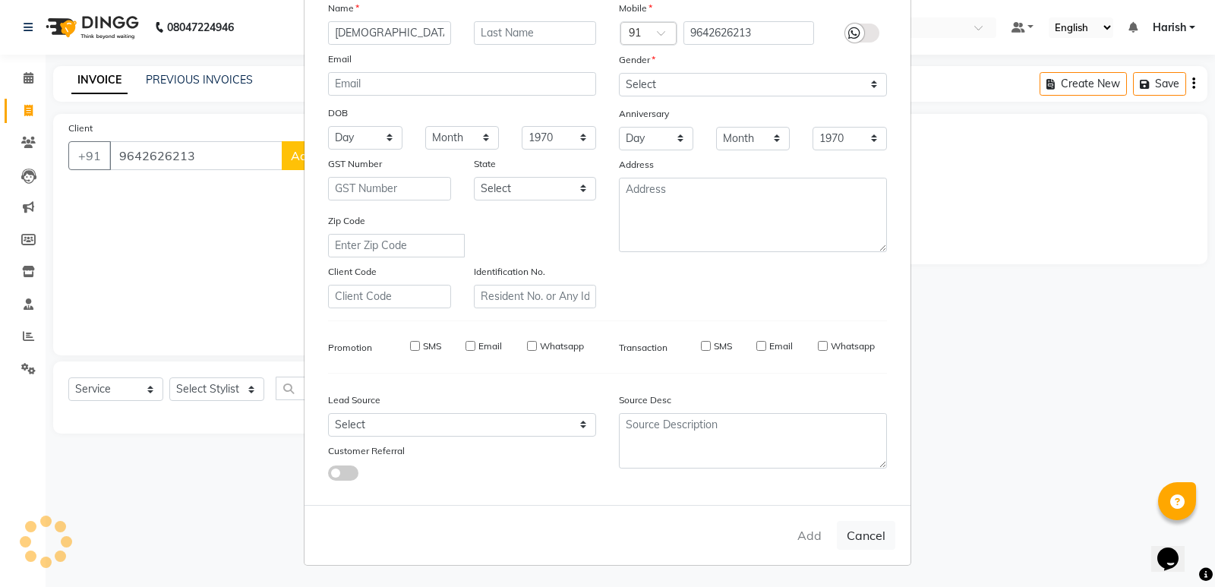
select select
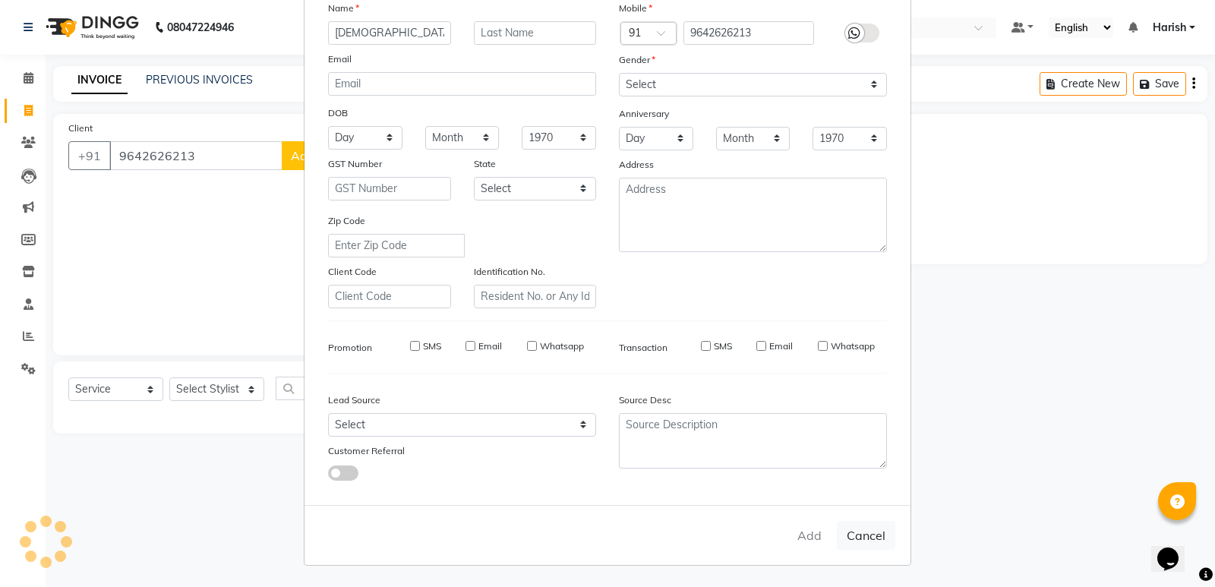
select select
checkbox input "false"
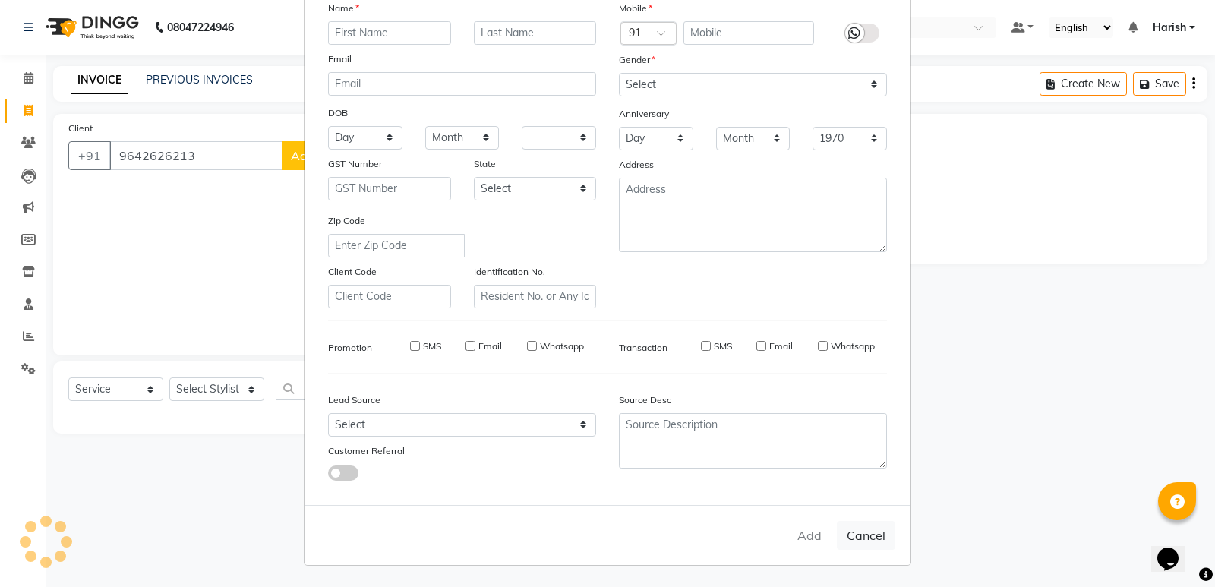
checkbox input "false"
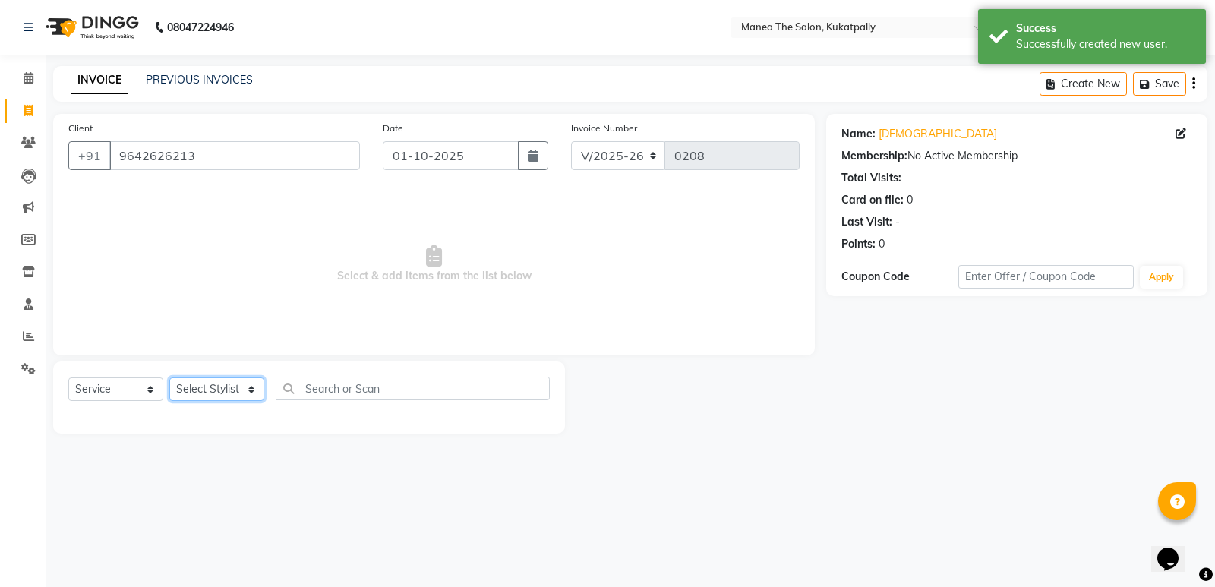
click at [254, 388] on select "Select Stylist AKASH M [PERSON_NAME] [PERSON_NAME] TRAINER" at bounding box center [216, 389] width 95 height 24
select select "36855"
click at [169, 377] on select "Select Stylist AKASH M [PERSON_NAME] [PERSON_NAME] TRAINER" at bounding box center [216, 389] width 95 height 24
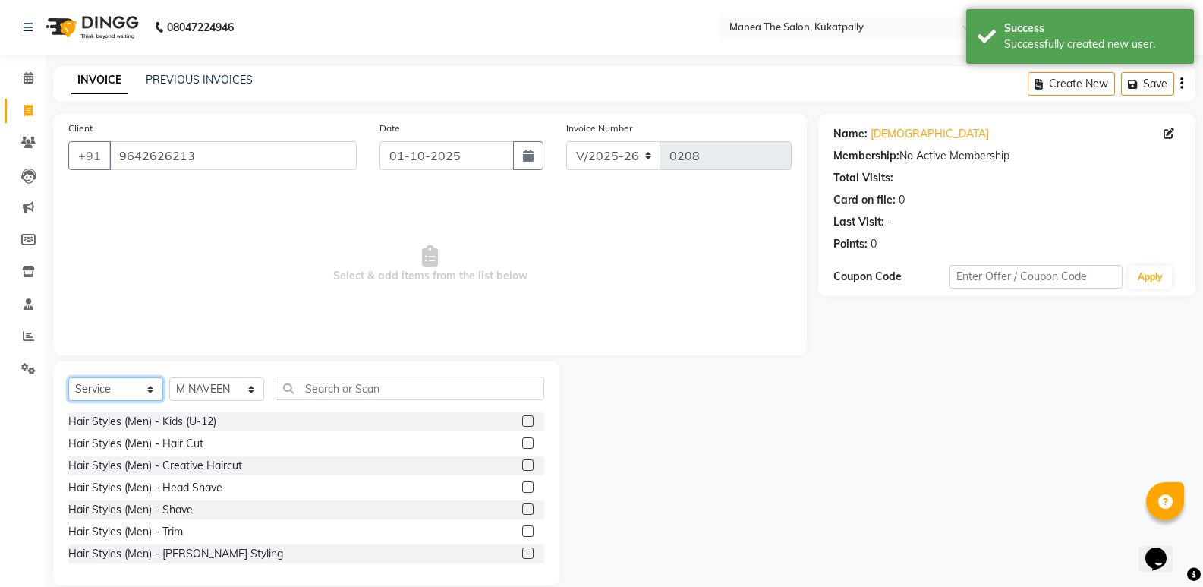
click at [156, 388] on select "Select Service Product Membership Package Voucher Prepaid Gift Card" at bounding box center [115, 389] width 95 height 24
click at [68, 377] on select "Select Service Product Membership Package Voucher Prepaid Gift Card" at bounding box center [115, 389] width 95 height 24
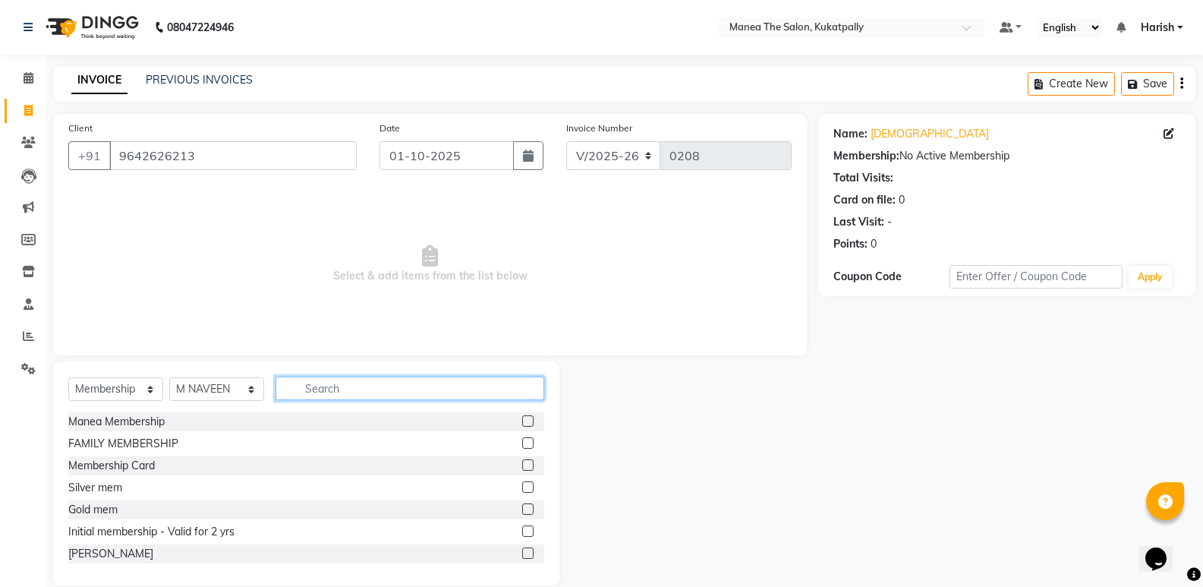
click at [311, 393] on input "text" at bounding box center [410, 389] width 269 height 24
click at [522, 445] on label at bounding box center [527, 442] width 11 height 11
click at [522, 445] on input "checkbox" at bounding box center [527, 444] width 10 height 10
select select "select"
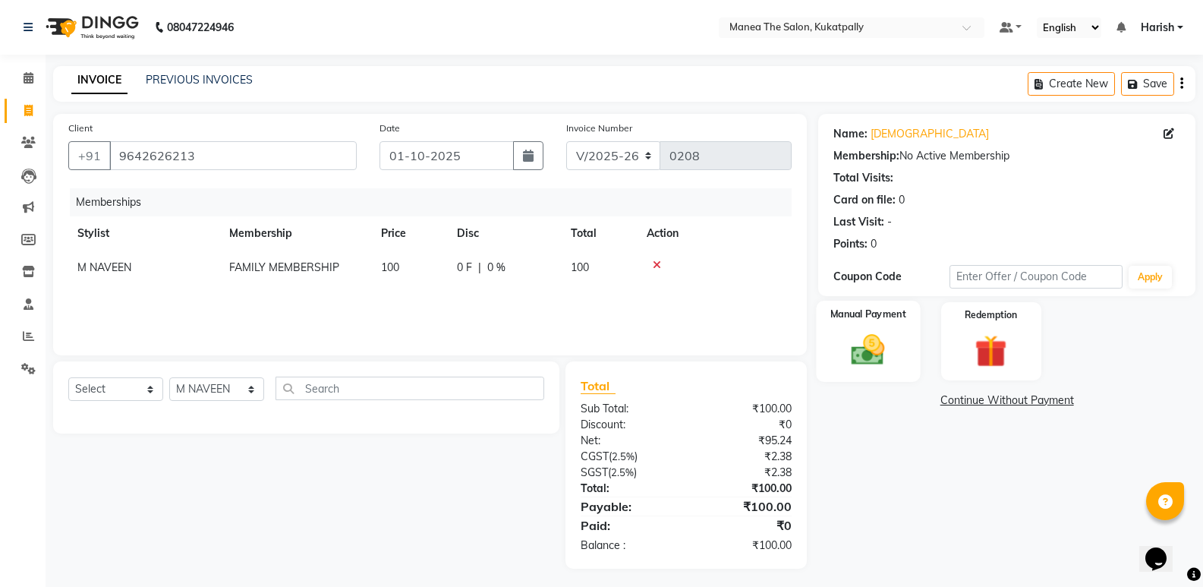
click at [872, 349] on img at bounding box center [868, 349] width 54 height 39
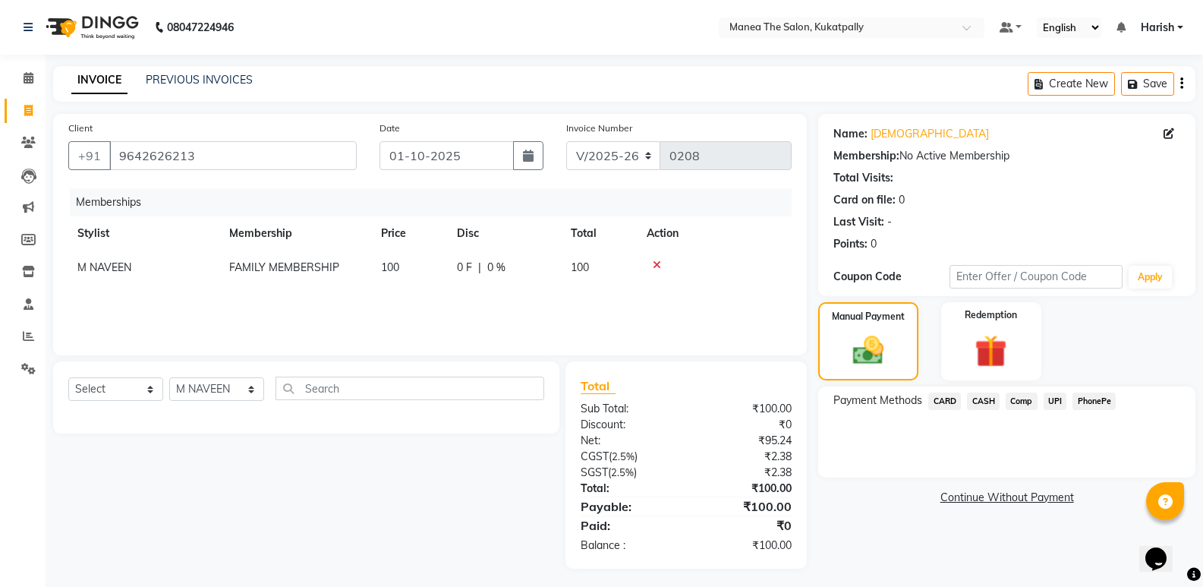
click at [952, 402] on span "CARD" at bounding box center [944, 400] width 33 height 17
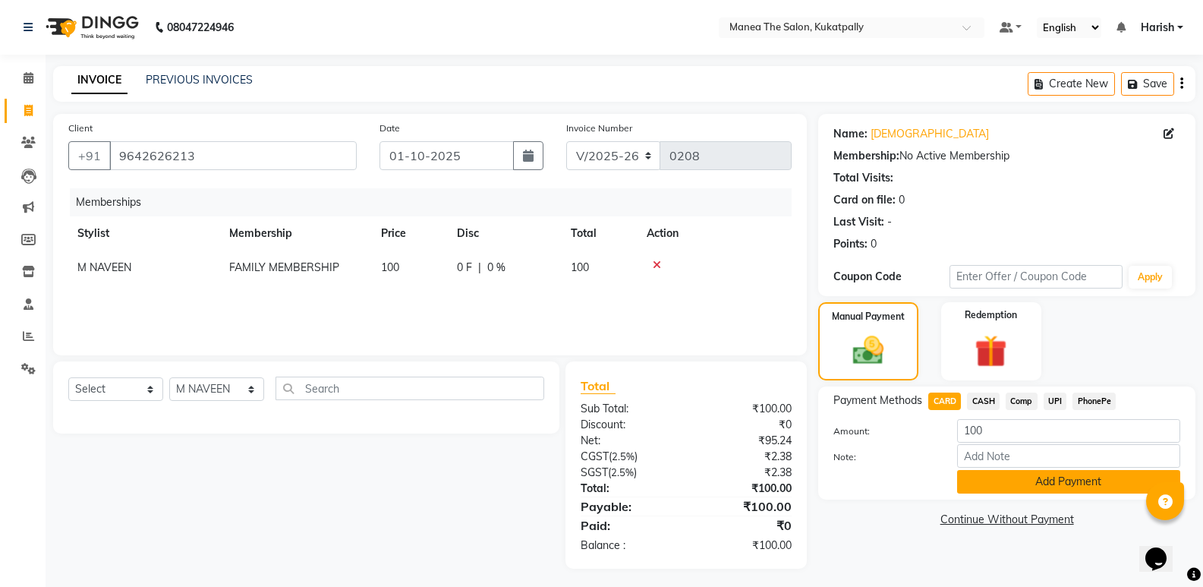
click at [1006, 484] on button "Add Payment" at bounding box center [1068, 482] width 223 height 24
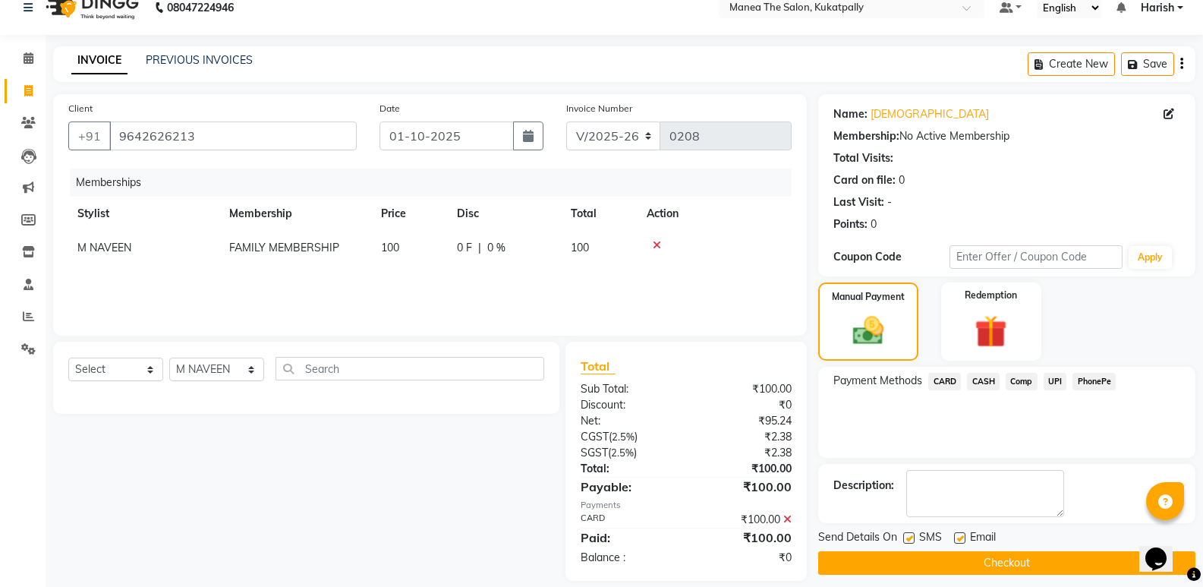
scroll to position [36, 0]
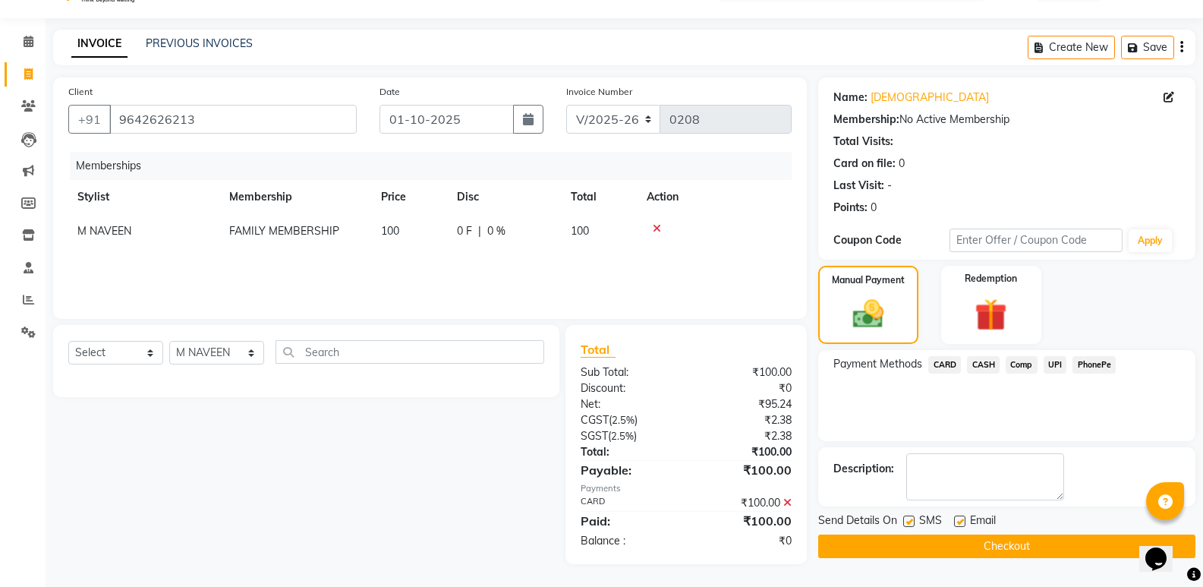
click at [973, 541] on button "Checkout" at bounding box center [1006, 546] width 377 height 24
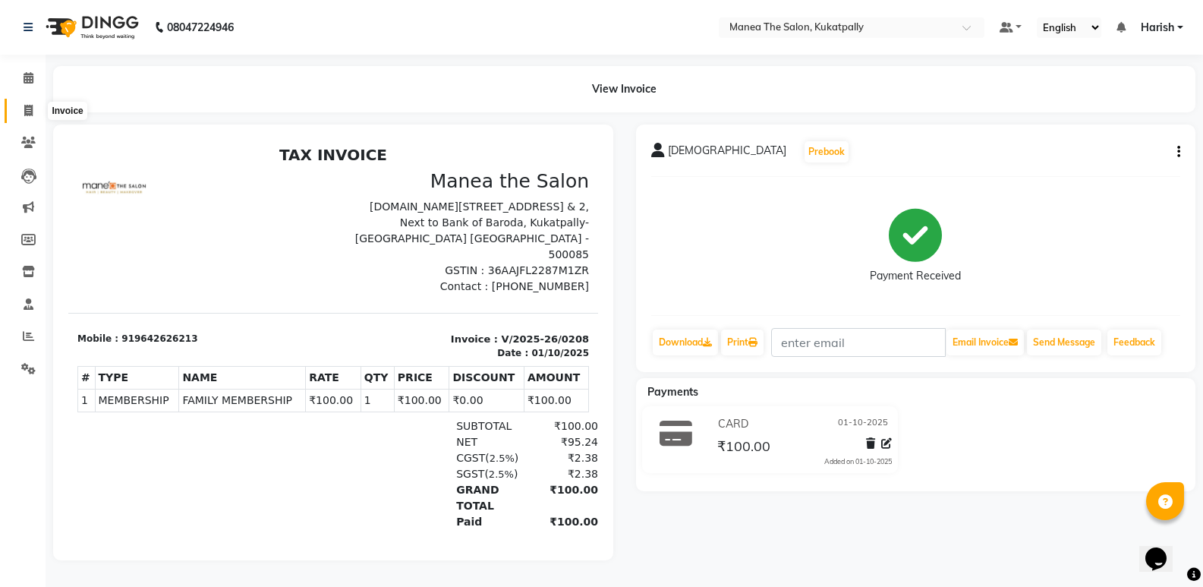
click at [27, 110] on icon at bounding box center [28, 110] width 8 height 11
select select "service"
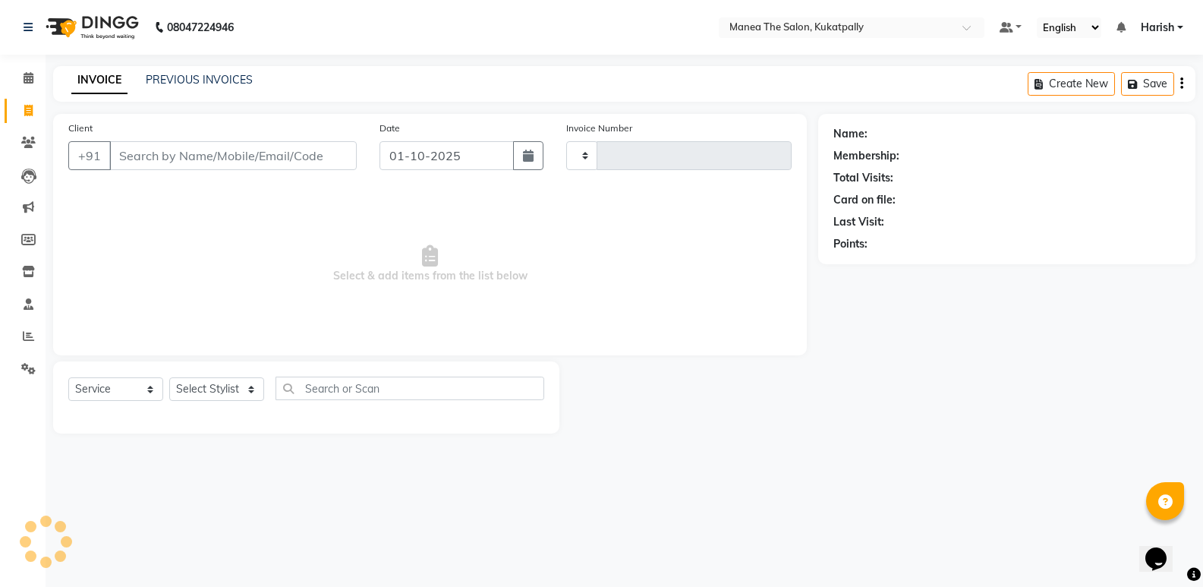
type input "0209"
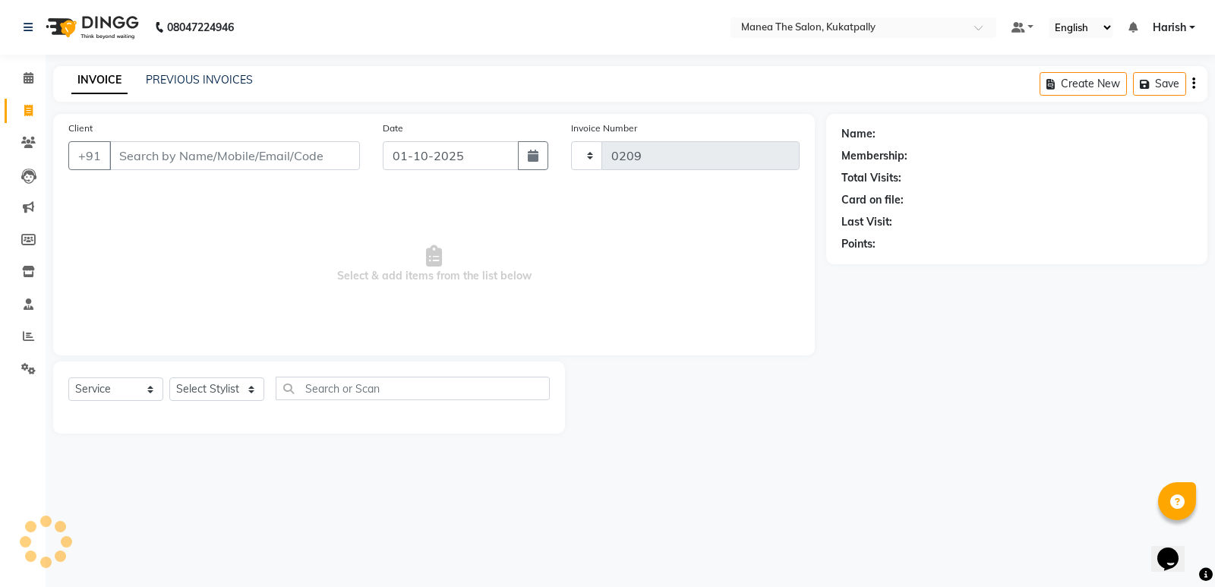
select select "5471"
click at [151, 160] on input "Client" at bounding box center [234, 155] width 251 height 29
type input "6301757077"
click at [335, 158] on span "Add Client" at bounding box center [321, 155] width 60 height 15
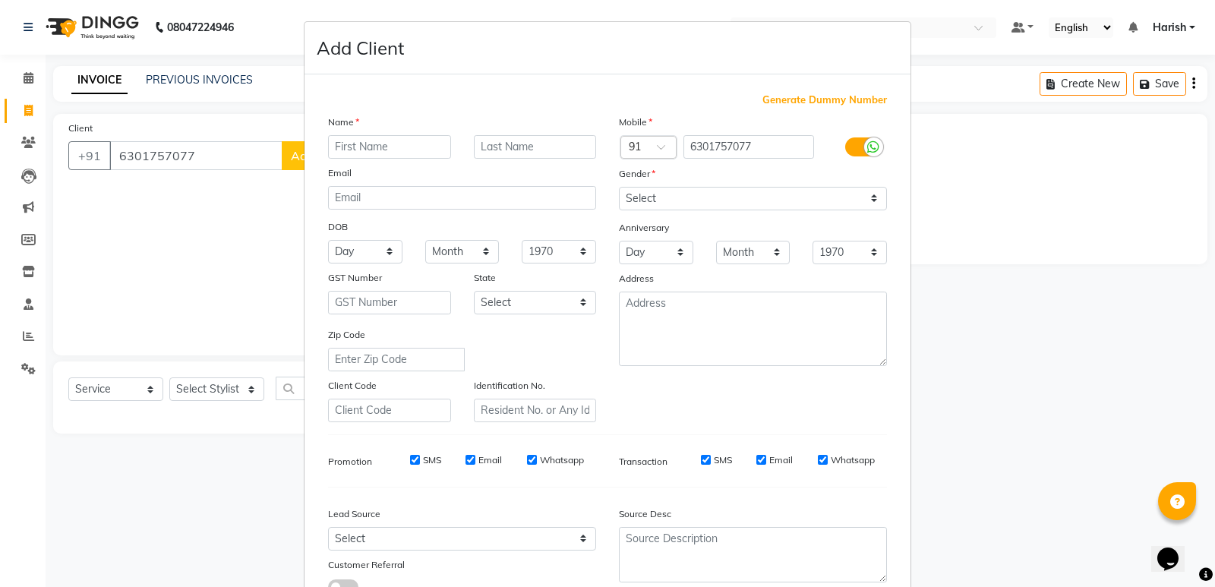
click at [347, 149] on input "text" at bounding box center [389, 147] width 123 height 24
type input "[PERSON_NAME]"
click at [869, 197] on select "Select [DEMOGRAPHIC_DATA] [DEMOGRAPHIC_DATA] Other Prefer Not To Say" at bounding box center [753, 199] width 268 height 24
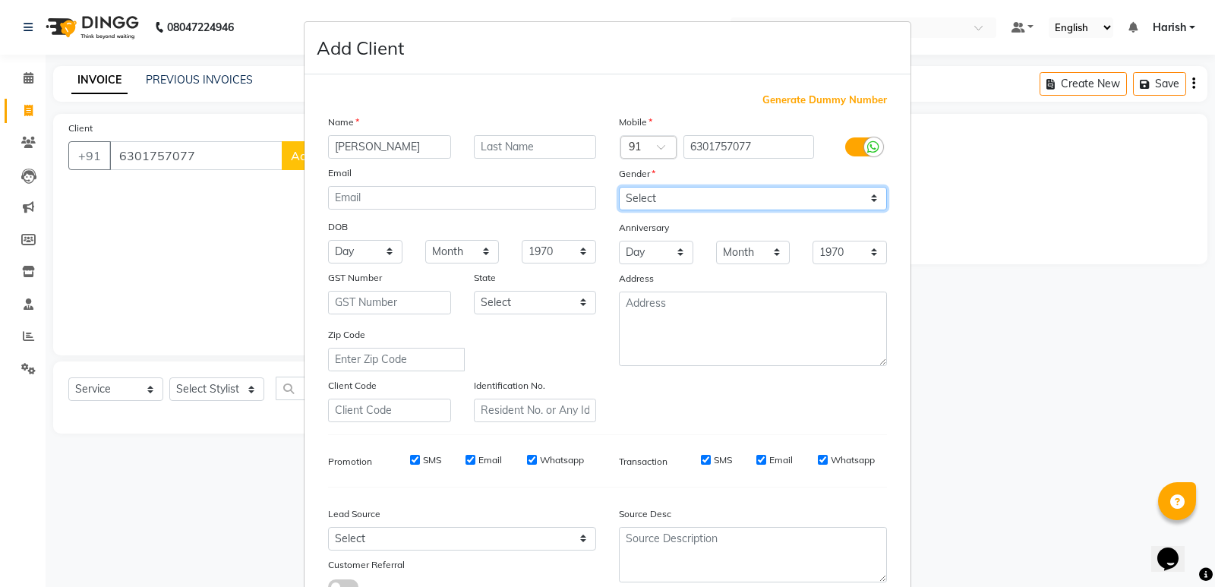
select select "[DEMOGRAPHIC_DATA]"
click at [619, 187] on select "Select [DEMOGRAPHIC_DATA] [DEMOGRAPHIC_DATA] Other Prefer Not To Say" at bounding box center [753, 199] width 268 height 24
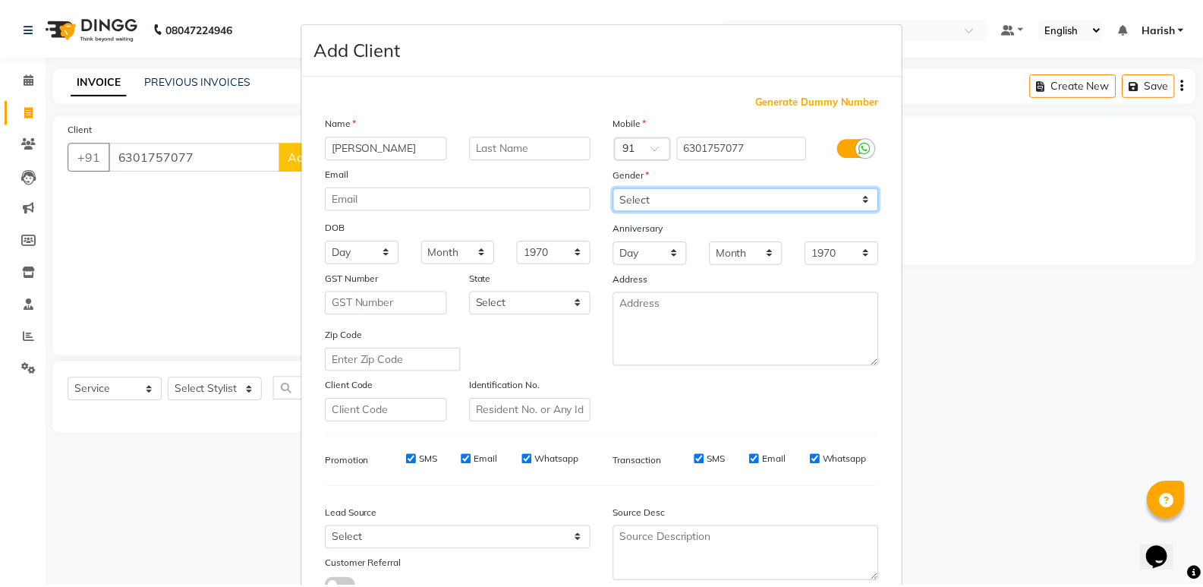
scroll to position [114, 0]
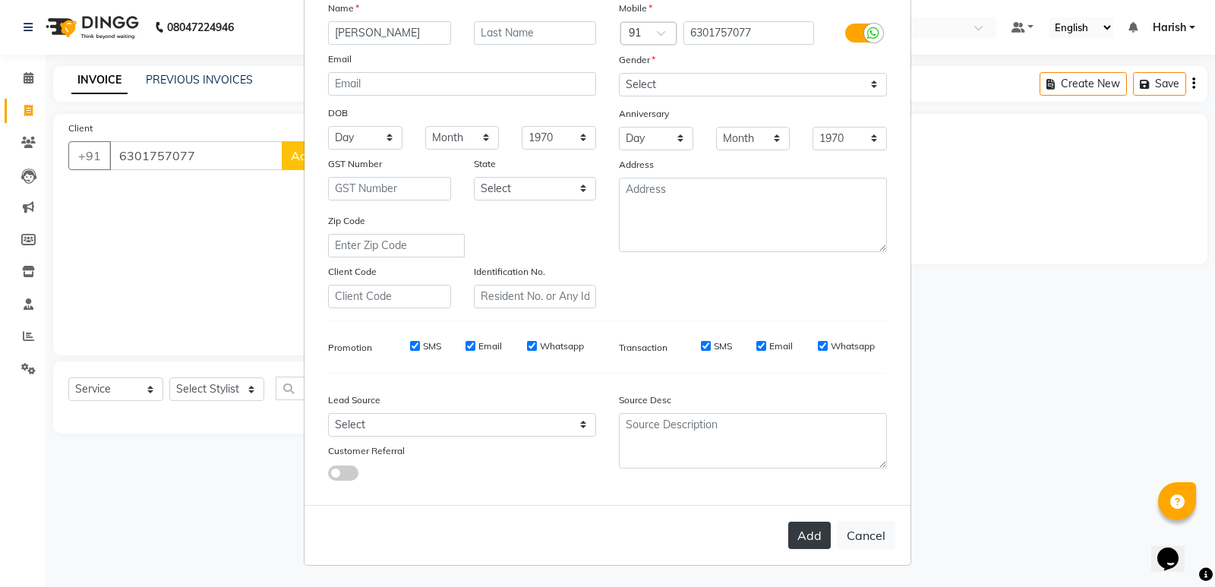
click at [799, 534] on button "Add" at bounding box center [809, 535] width 43 height 27
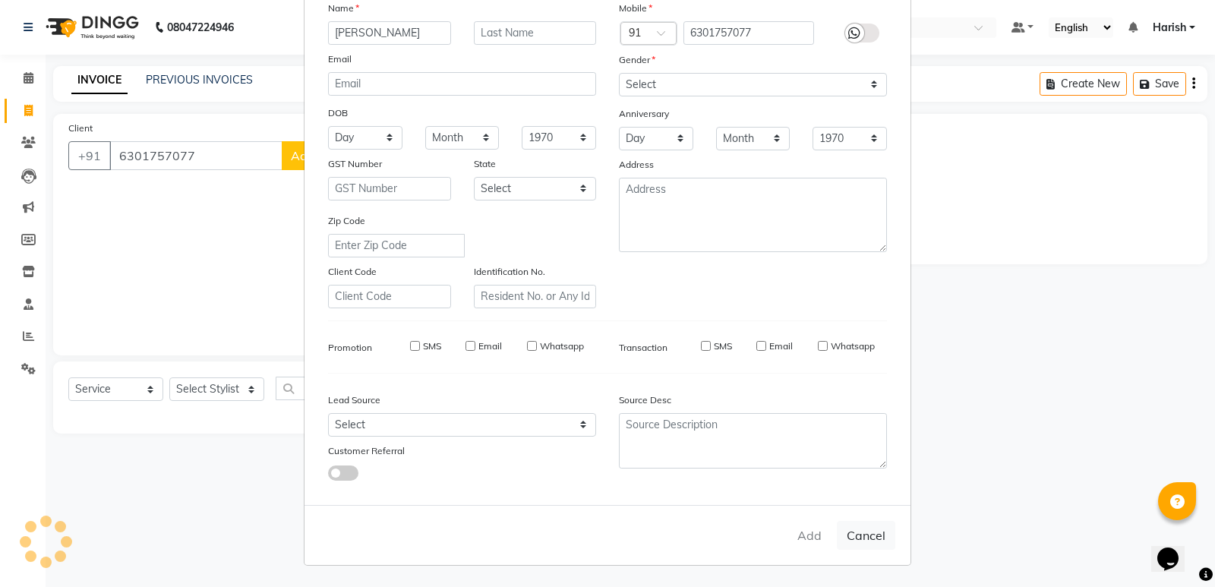
select select
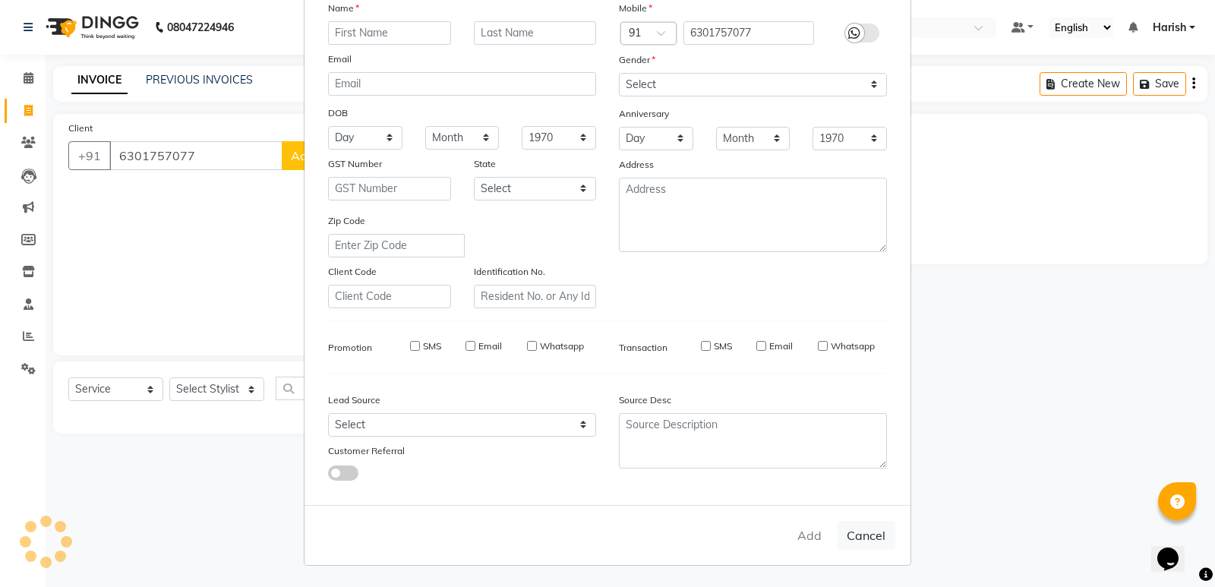
select select
checkbox input "false"
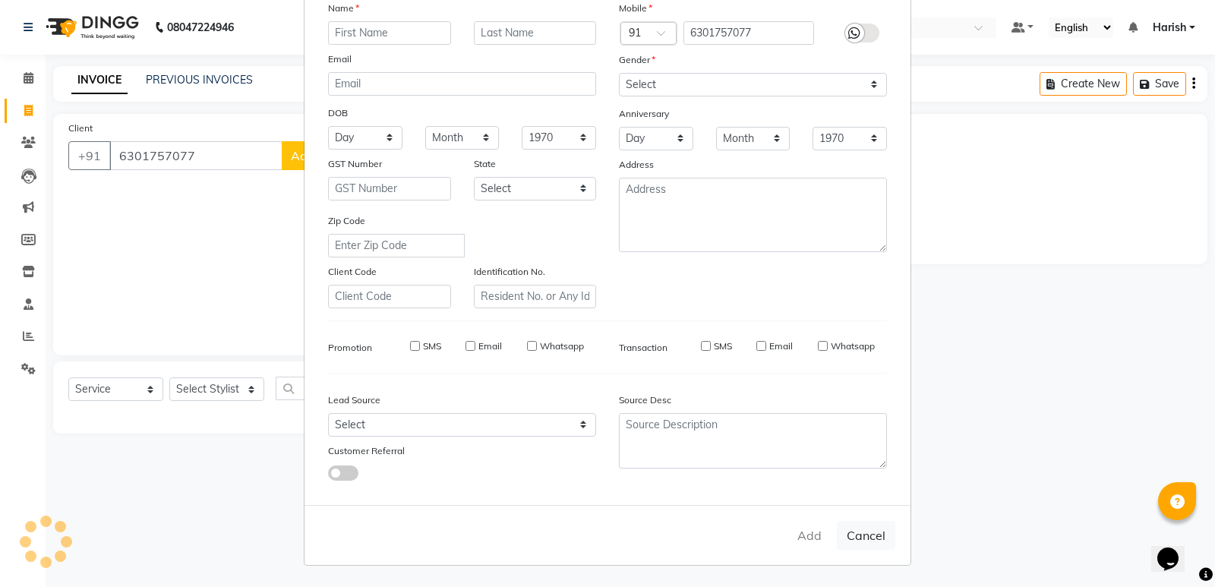
checkbox input "false"
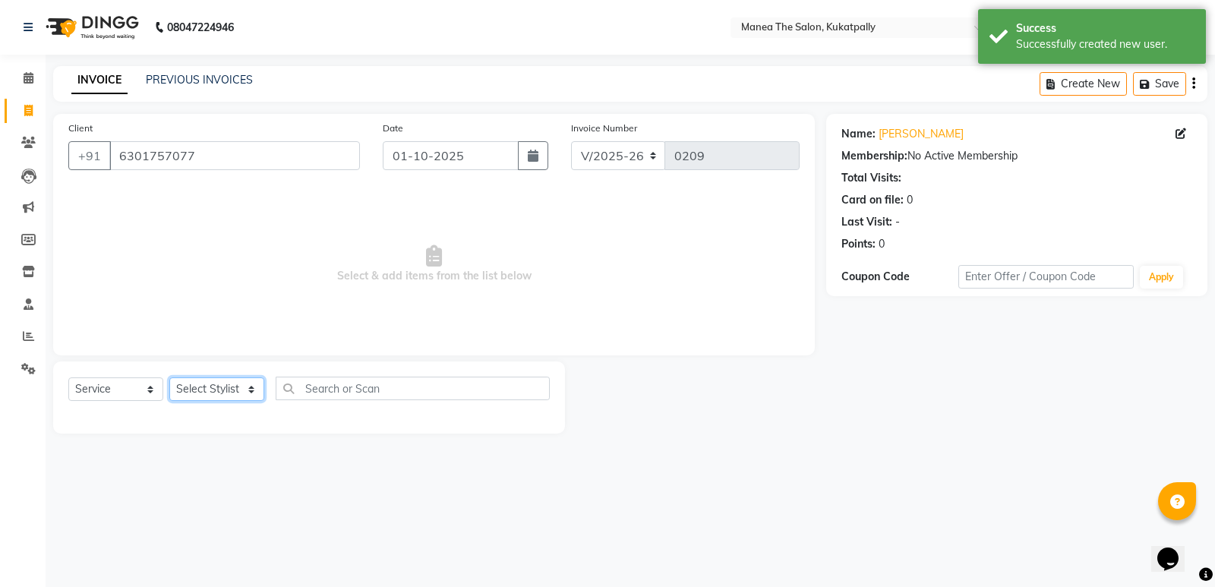
click at [249, 389] on select "Select Stylist AKASH M [PERSON_NAME] [PERSON_NAME] TRAINER" at bounding box center [216, 389] width 95 height 24
select select "85354"
click at [169, 377] on select "Select Stylist AKASH M [PERSON_NAME] [PERSON_NAME] TRAINER" at bounding box center [216, 389] width 95 height 24
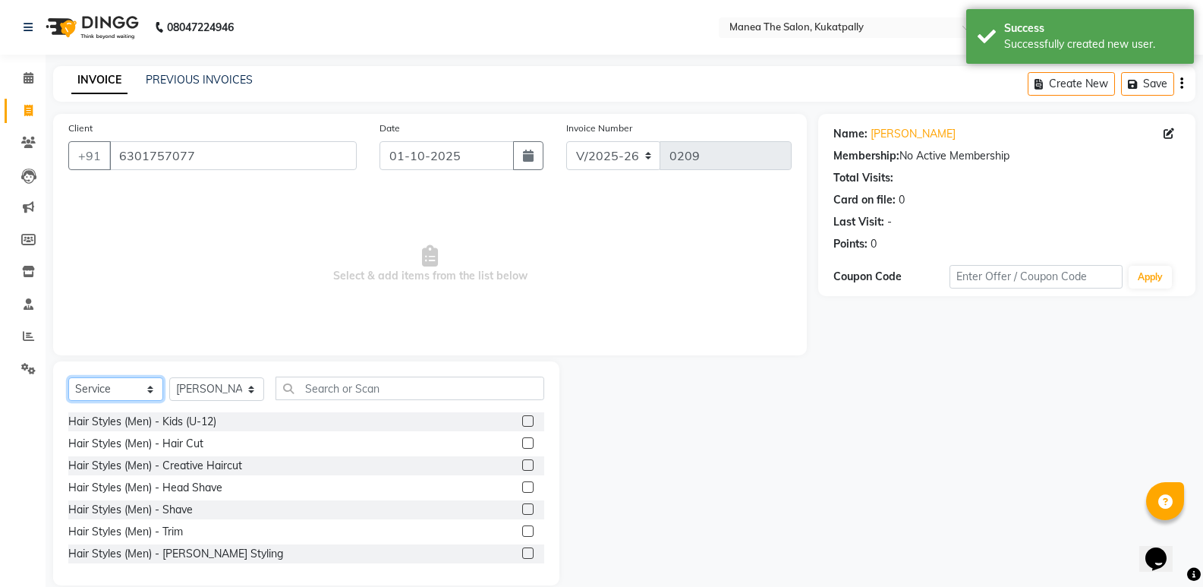
click at [150, 386] on select "Select Service Product Membership Package Voucher Prepaid Gift Card" at bounding box center [115, 389] width 95 height 24
click at [68, 377] on select "Select Service Product Membership Package Voucher Prepaid Gift Card" at bounding box center [115, 389] width 95 height 24
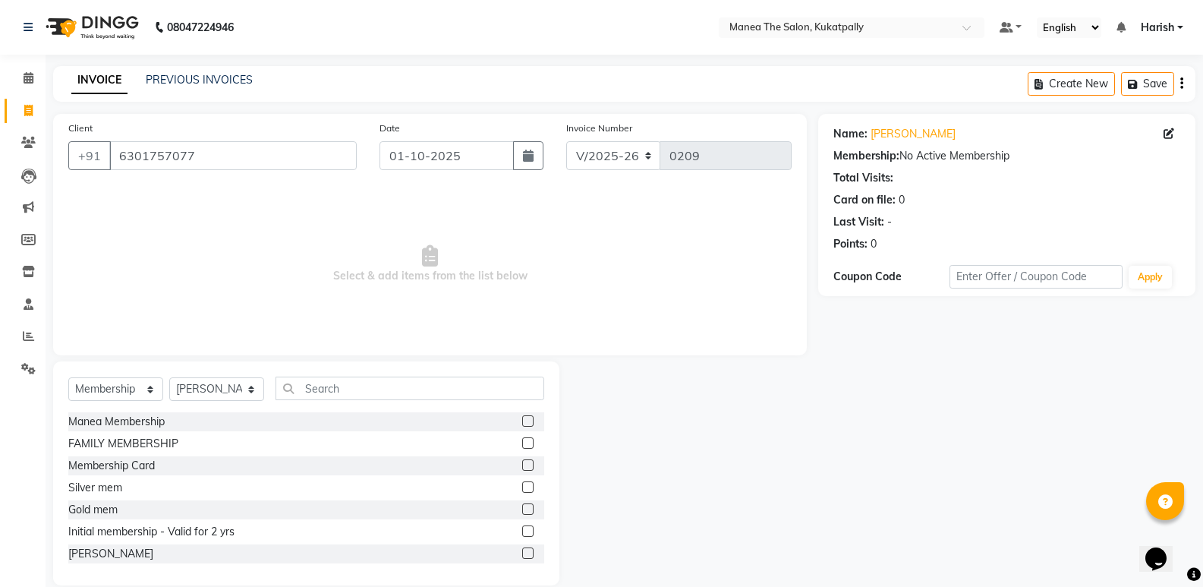
click at [522, 443] on label at bounding box center [527, 442] width 11 height 11
click at [522, 443] on input "checkbox" at bounding box center [527, 444] width 10 height 10
select select "select"
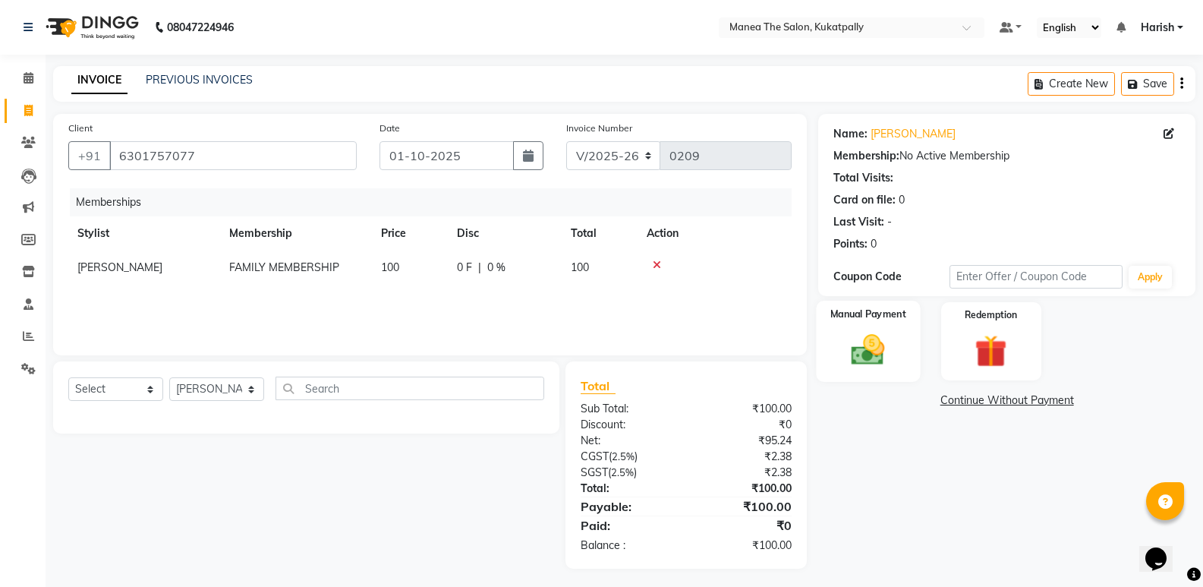
click at [878, 358] on img at bounding box center [868, 349] width 54 height 39
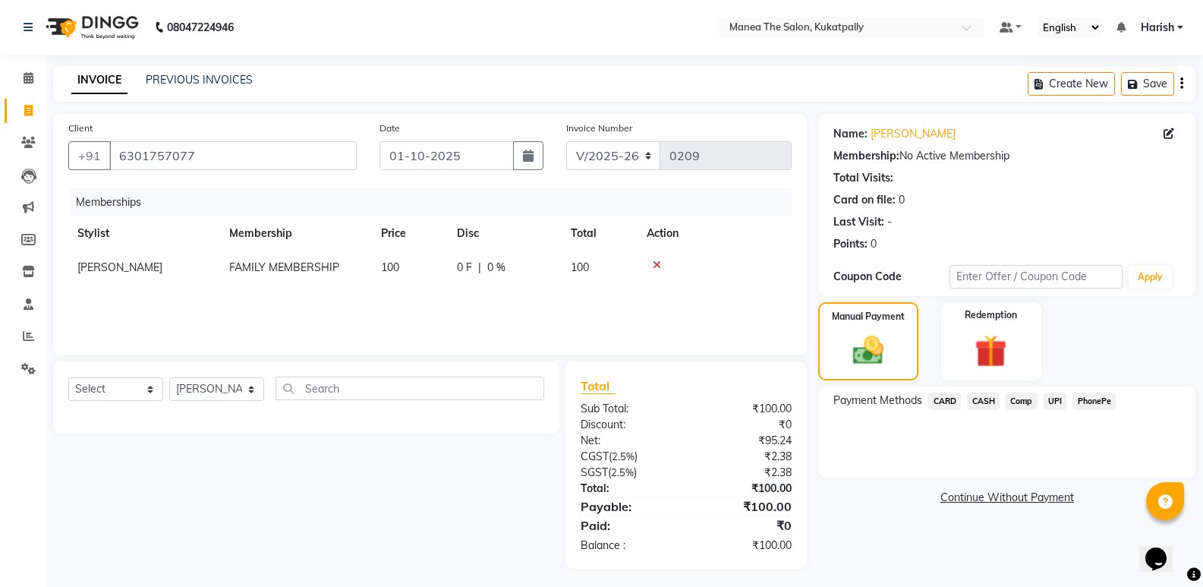
click at [1057, 398] on span "UPI" at bounding box center [1056, 400] width 24 height 17
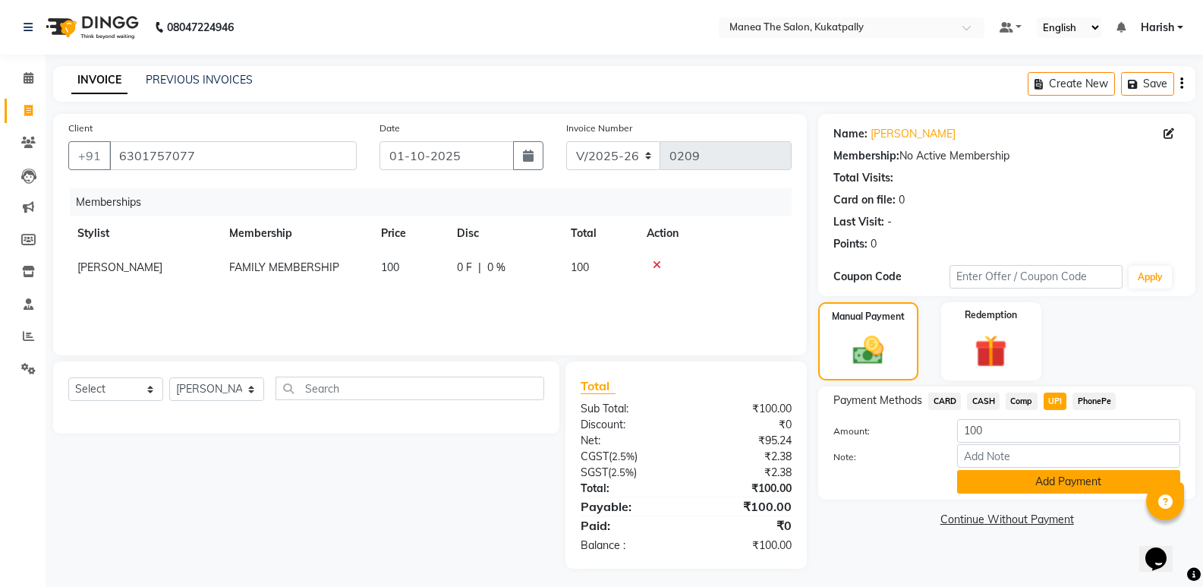
click at [1033, 488] on button "Add Payment" at bounding box center [1068, 482] width 223 height 24
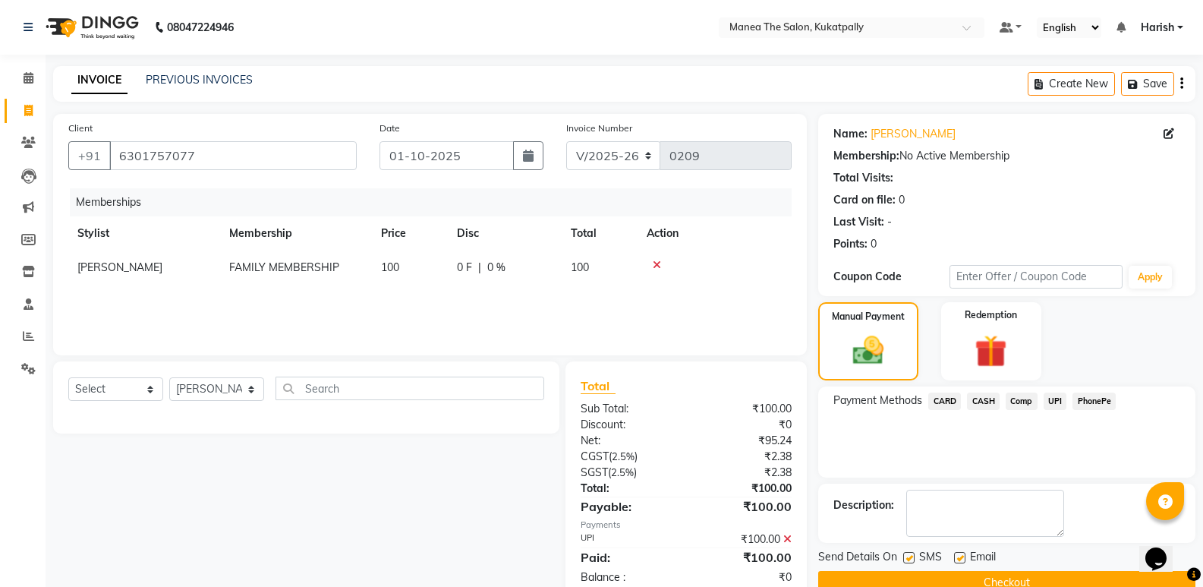
click at [962, 576] on button "Checkout" at bounding box center [1006, 583] width 377 height 24
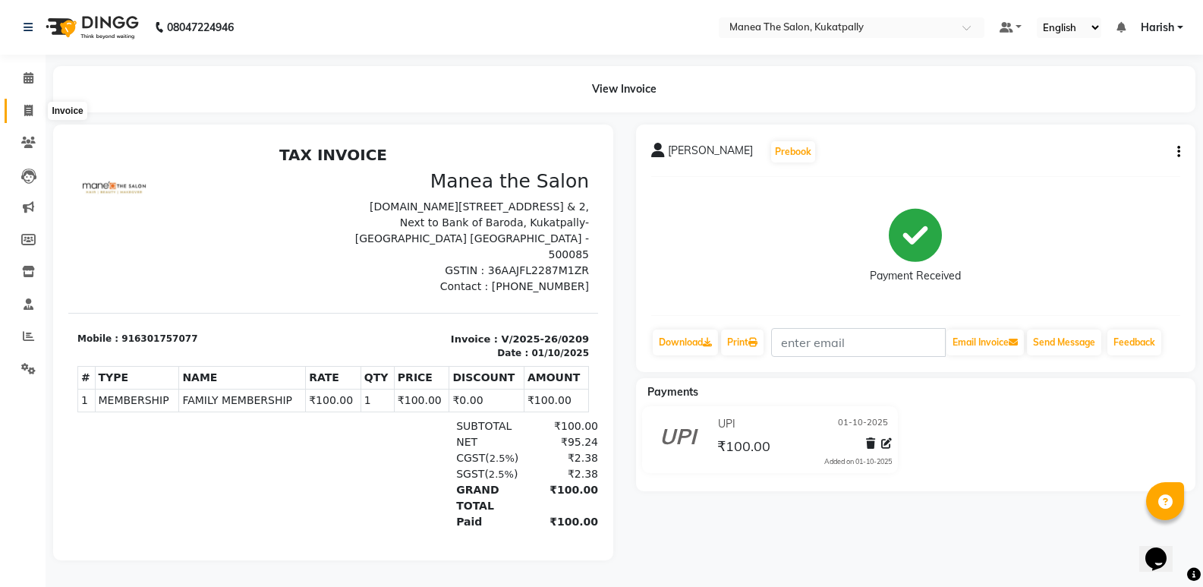
click at [26, 109] on icon at bounding box center [28, 110] width 8 height 11
select select "service"
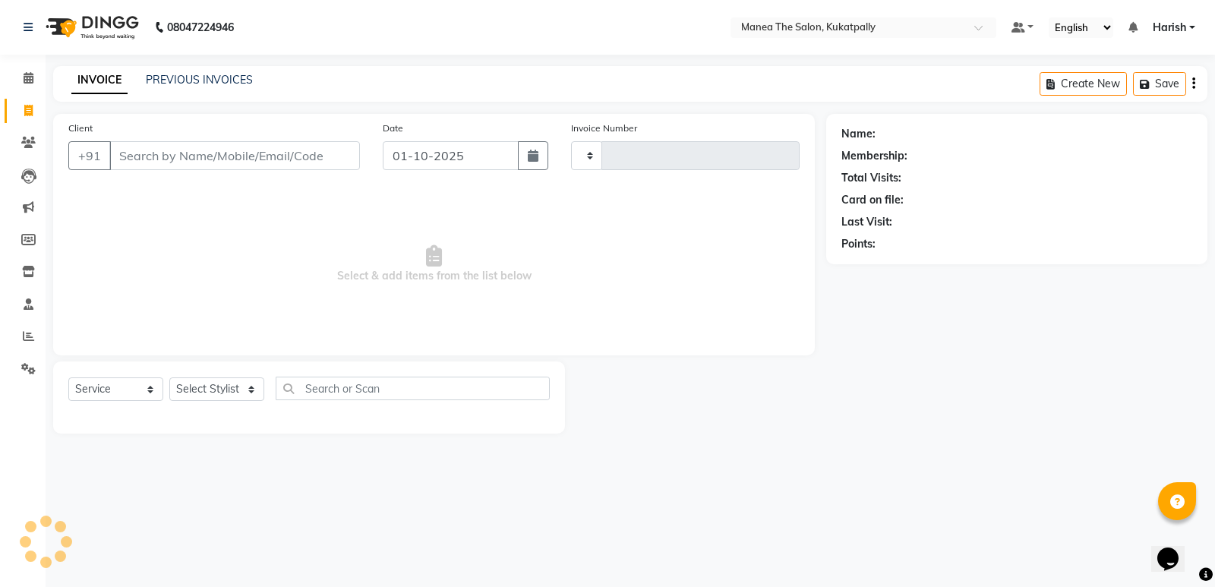
type input "0210"
select select "5471"
click at [166, 161] on input "Client" at bounding box center [234, 155] width 251 height 29
type input "7"
click at [203, 159] on input "Client" at bounding box center [234, 155] width 251 height 29
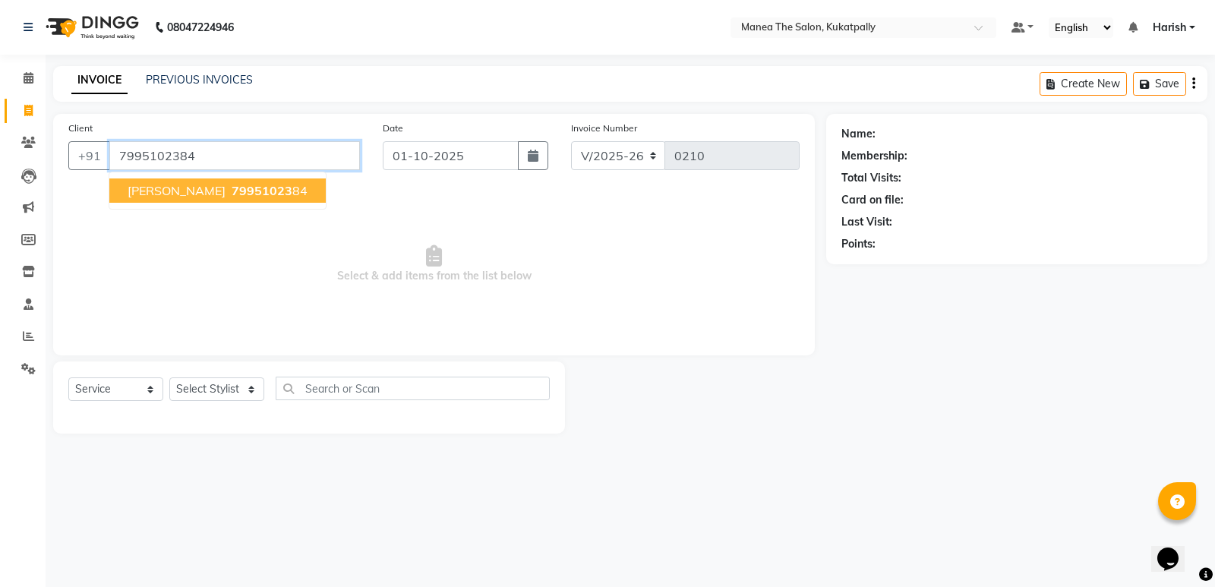
type input "7995102384"
select select "1: Object"
